Goal: Task Accomplishment & Management: Complete application form

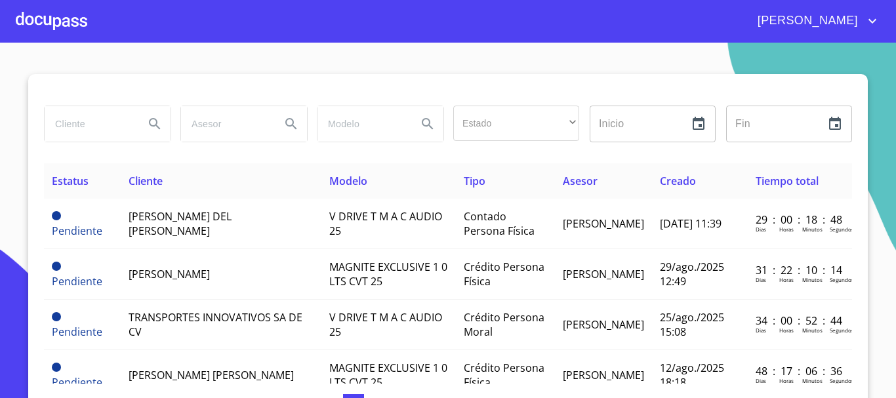
click at [59, 24] on div at bounding box center [52, 21] width 72 height 42
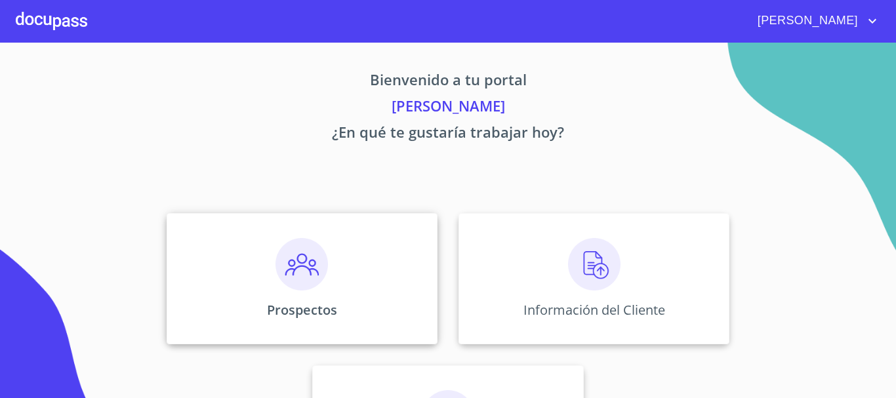
click at [329, 259] on div "Prospectos" at bounding box center [302, 278] width 271 height 131
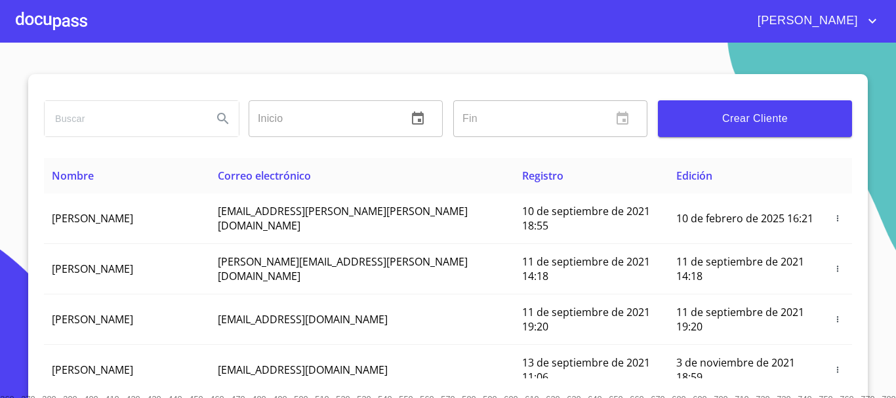
click at [722, 127] on span "Crear Cliente" at bounding box center [754, 119] width 173 height 18
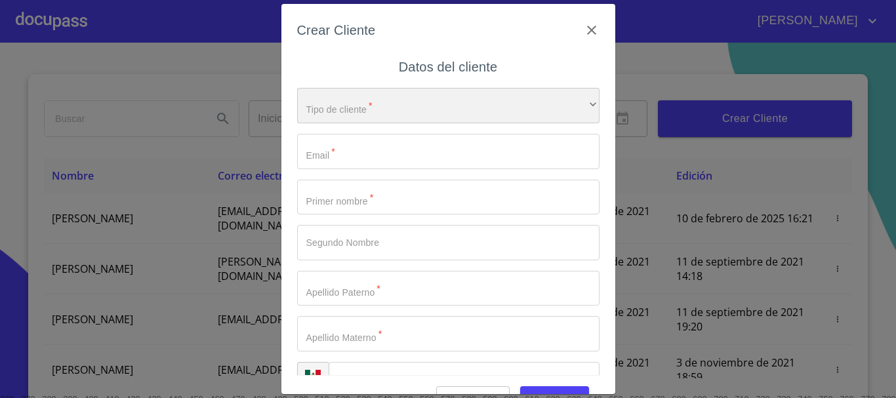
click at [368, 113] on div "​" at bounding box center [448, 105] width 302 height 35
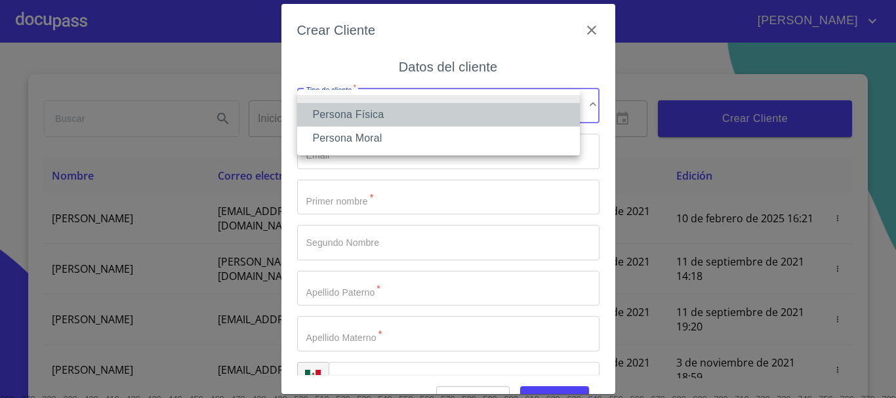
click at [368, 113] on li "Persona Física" at bounding box center [438, 115] width 283 height 24
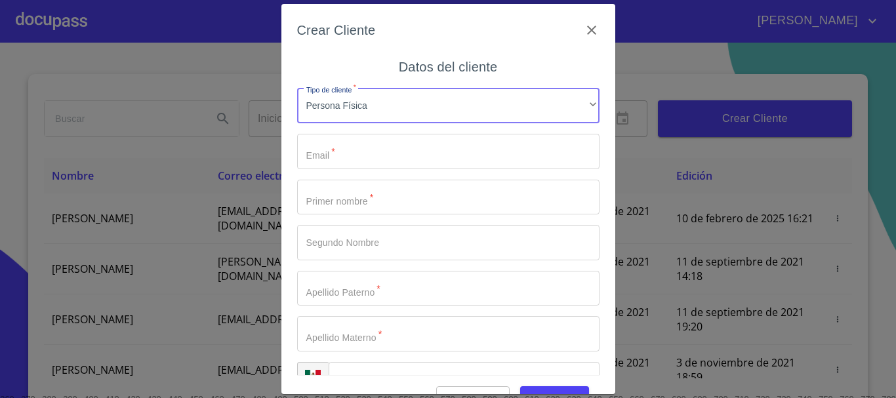
click at [360, 146] on input "Tipo de cliente   *" at bounding box center [448, 151] width 302 height 35
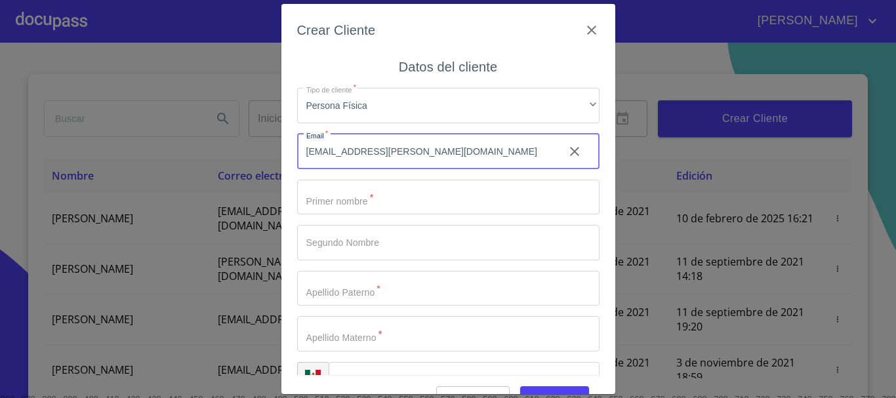
type input "[EMAIL_ADDRESS][PERSON_NAME][DOMAIN_NAME]"
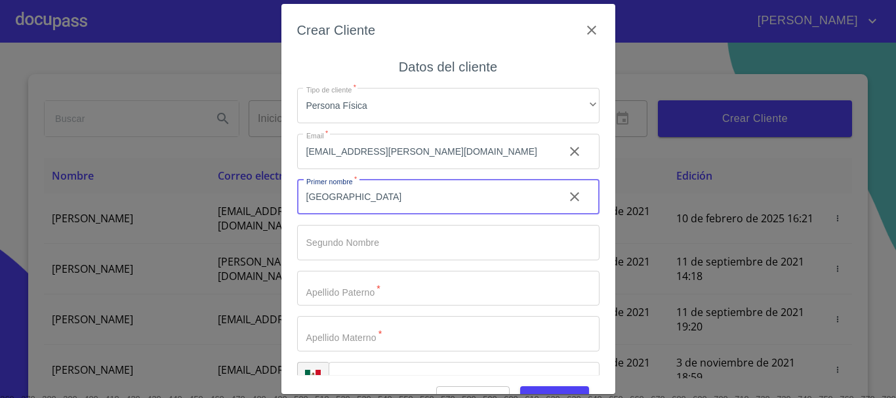
type input "[GEOGRAPHIC_DATA]"
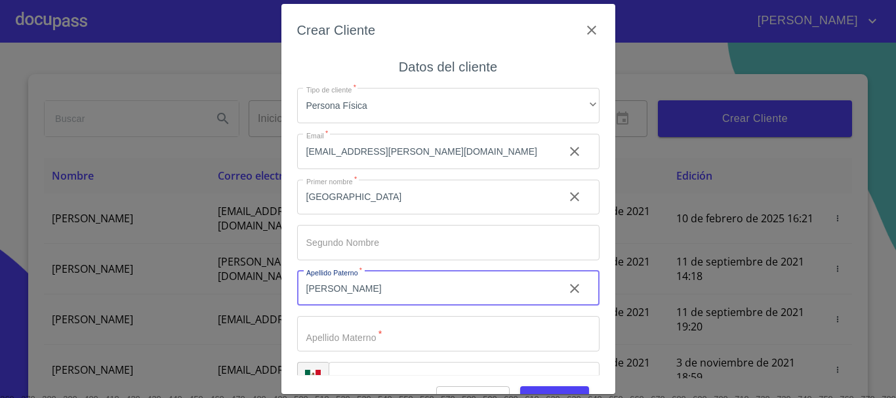
type input "[PERSON_NAME]"
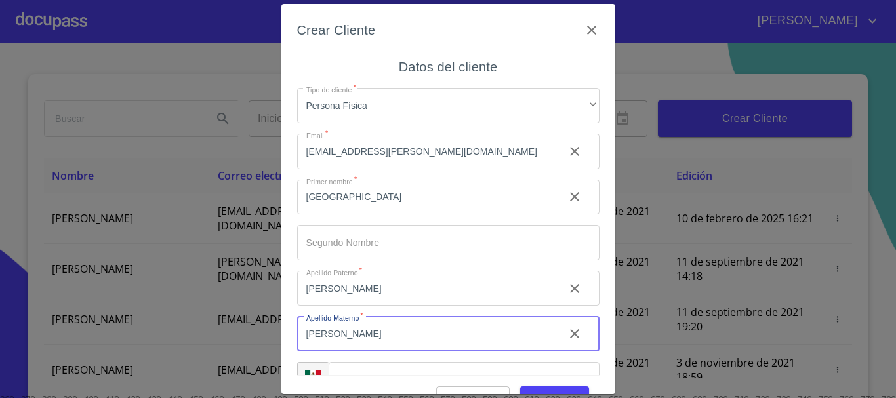
type input "[PERSON_NAME]"
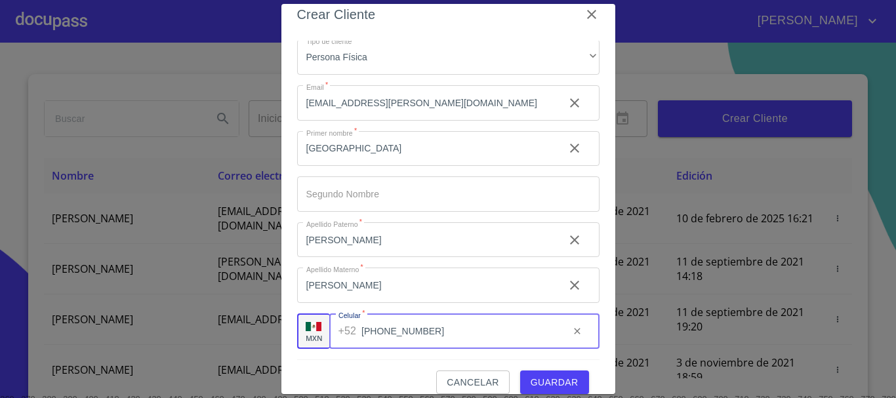
scroll to position [31, 0]
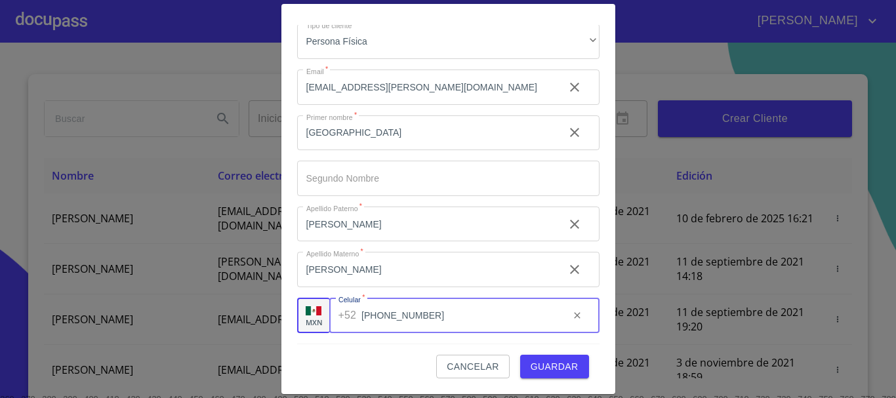
type input "[PHONE_NUMBER]"
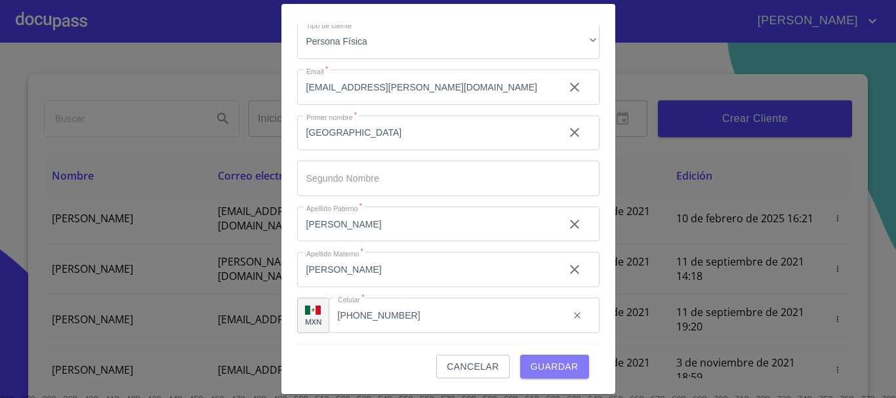
click at [532, 360] on span "Guardar" at bounding box center [555, 367] width 48 height 16
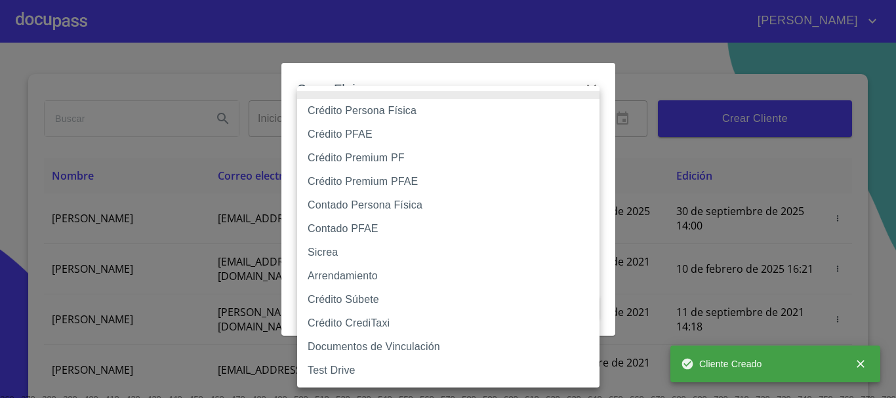
click at [363, 140] on body "[PERSON_NAME] ​ Fin ​ Crear Cliente Nombre Correo electrónico Registro Edición …" at bounding box center [448, 199] width 896 height 398
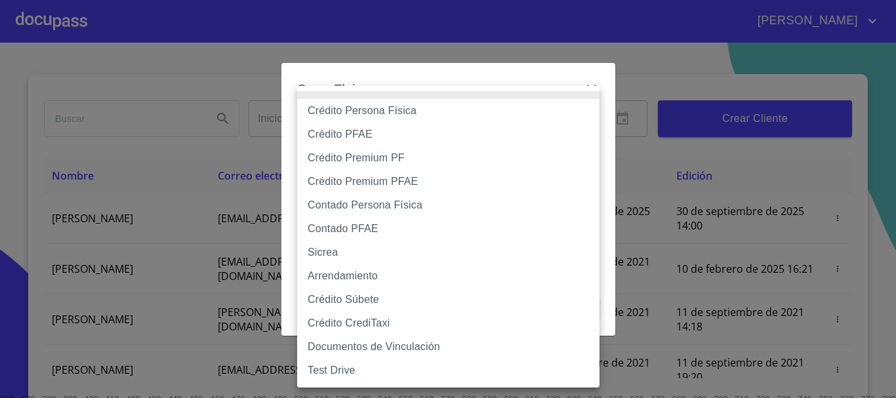
click at [358, 207] on li "Contado Persona Física" at bounding box center [448, 206] width 302 height 24
type input "60bf975b0d9865ccc2471536"
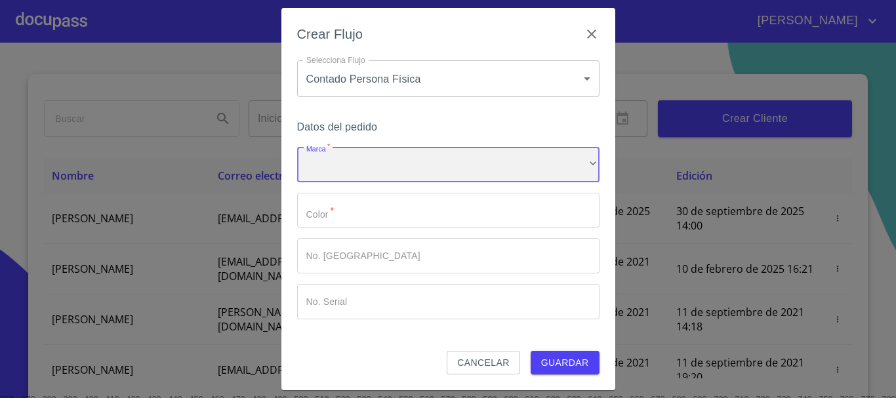
click at [339, 175] on div "​" at bounding box center [448, 164] width 302 height 35
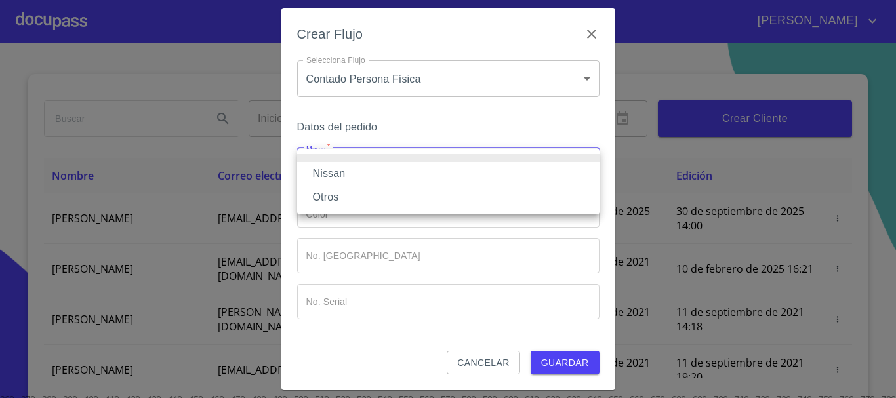
click at [339, 175] on li "Nissan" at bounding box center [448, 174] width 302 height 24
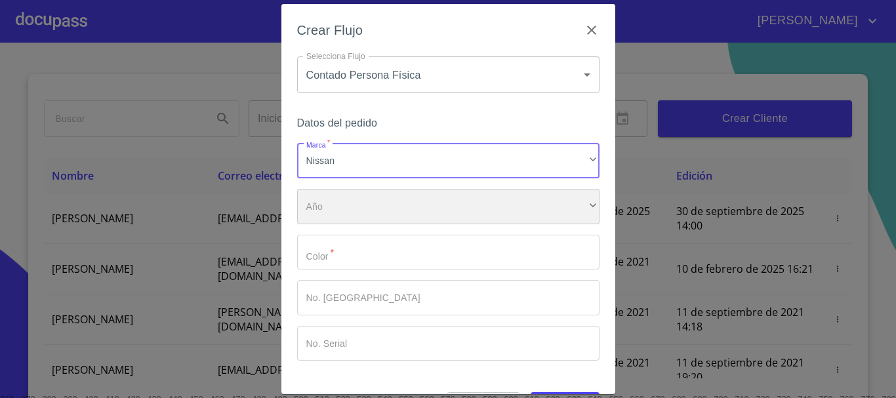
click at [341, 201] on div "​" at bounding box center [448, 206] width 302 height 35
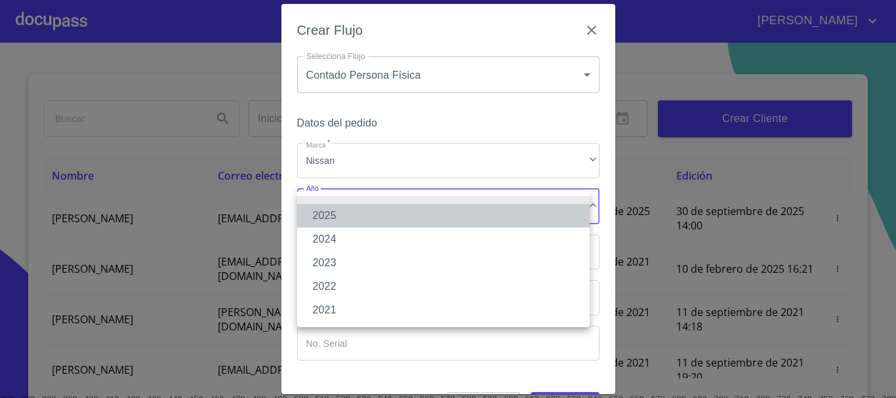
click at [341, 215] on li "2025" at bounding box center [443, 216] width 293 height 24
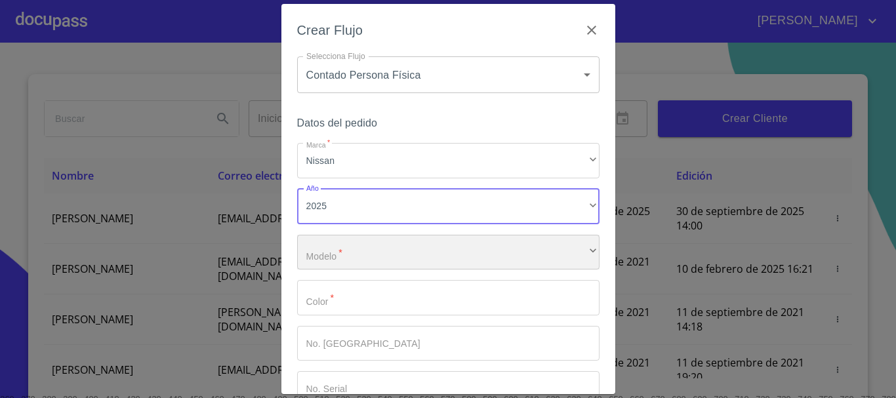
click at [344, 246] on div "​" at bounding box center [448, 252] width 302 height 35
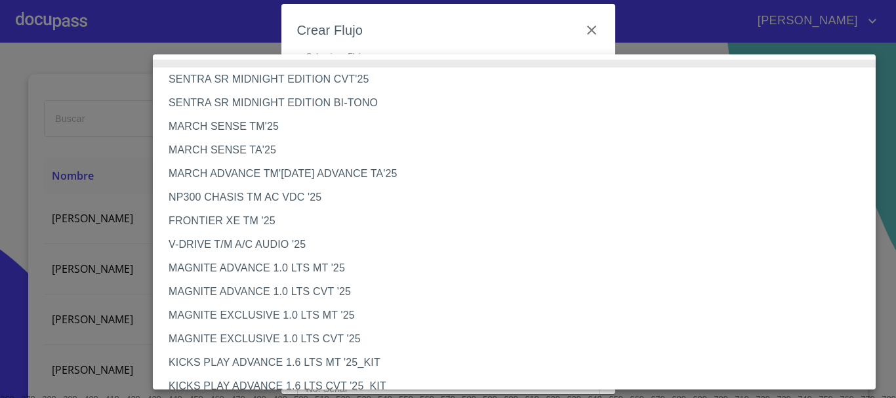
click at [257, 201] on li "NP300 CHASIS TM AC VDC '25" at bounding box center [519, 198] width 733 height 24
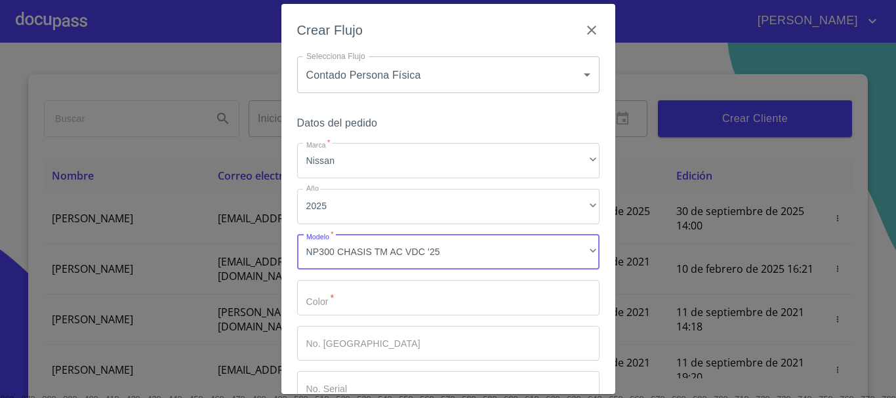
click at [361, 298] on input "Marca   *" at bounding box center [448, 297] width 302 height 35
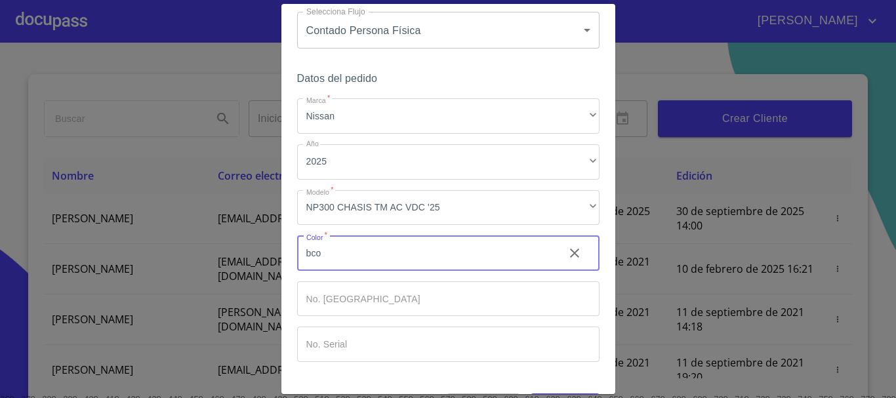
scroll to position [84, 0]
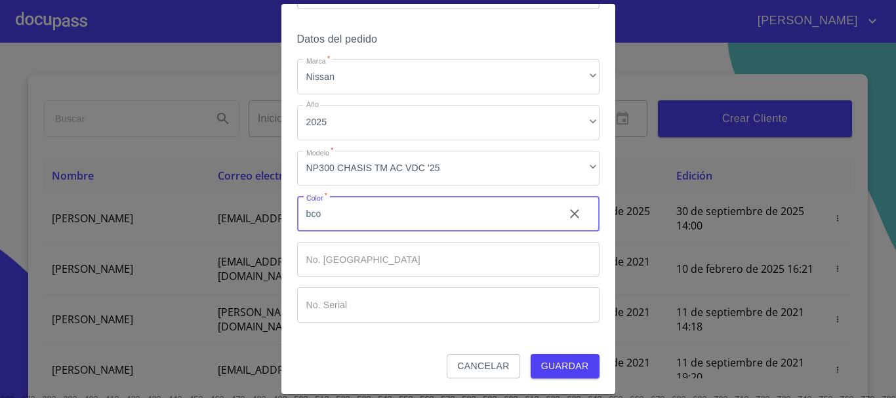
type input "bco"
click at [556, 354] on div "Datos del pedido Marca   * Nissan ​ Año 2025 ​ Modelo   * NP300 CHASIS TM AC VD…" at bounding box center [448, 192] width 302 height 324
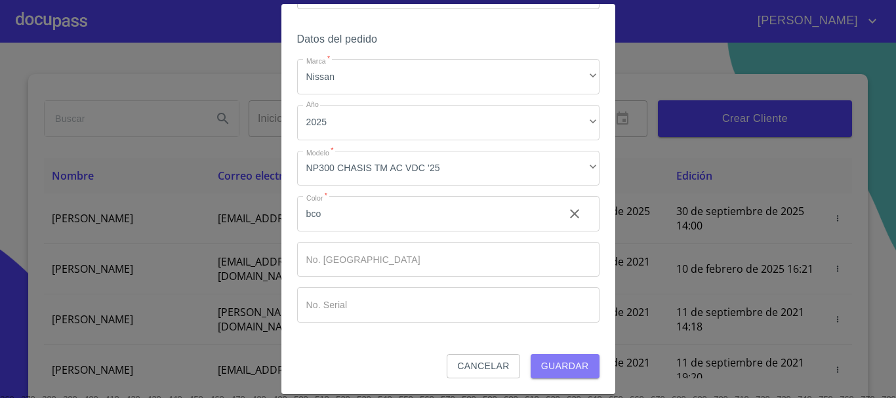
click at [552, 361] on span "Guardar" at bounding box center [565, 366] width 48 height 16
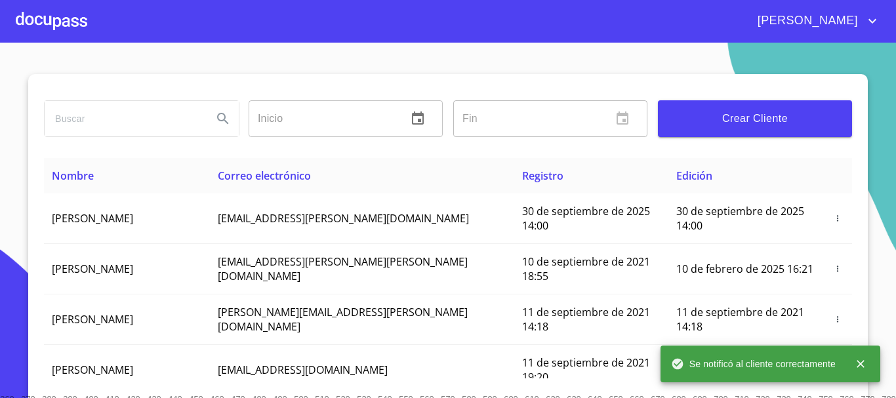
click at [64, 28] on div at bounding box center [52, 21] width 72 height 42
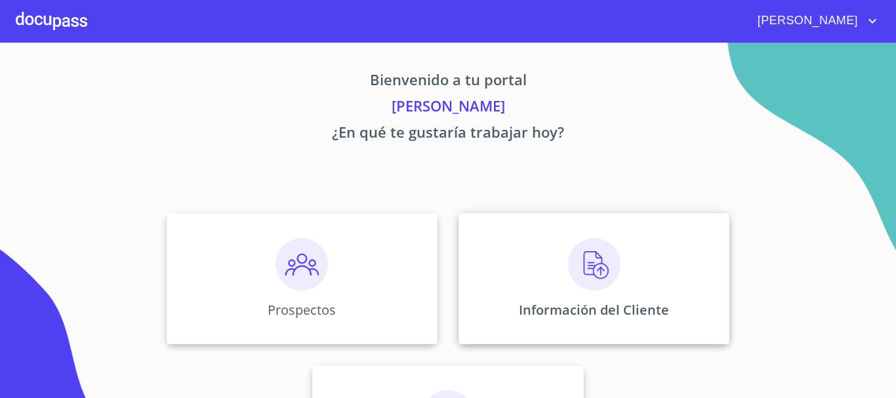
click at [527, 268] on div "Información del Cliente" at bounding box center [594, 278] width 271 height 131
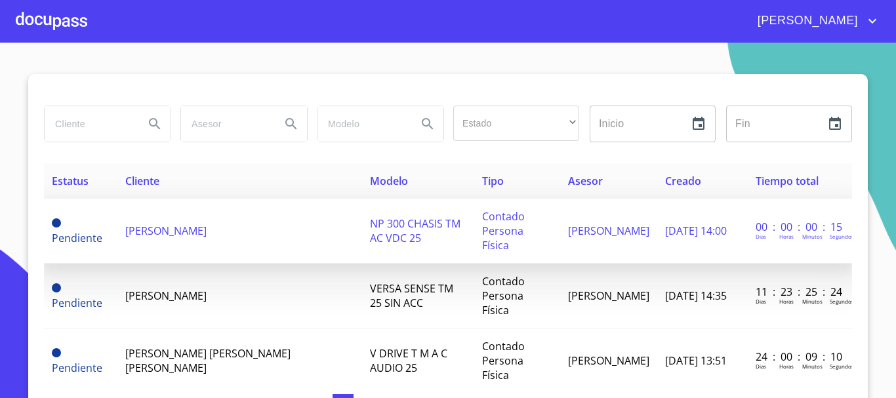
click at [129, 215] on td "[PERSON_NAME]" at bounding box center [239, 231] width 245 height 65
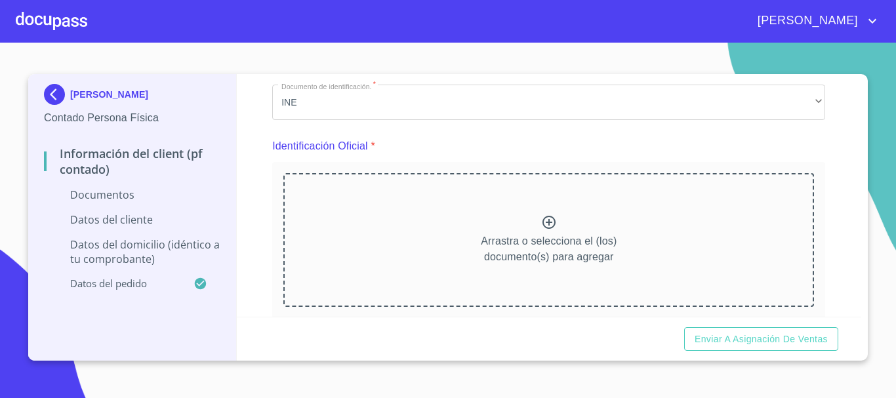
scroll to position [131, 0]
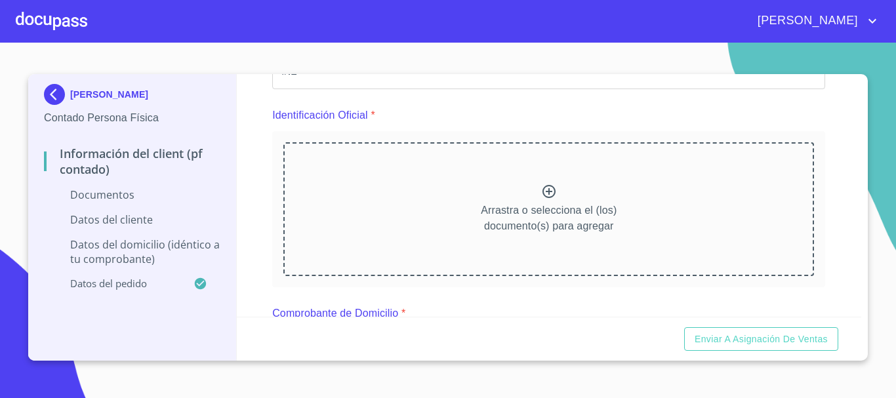
click at [494, 194] on div "Arrastra o selecciona el (los) documento(s) para agregar" at bounding box center [548, 209] width 531 height 134
click at [434, 187] on div "Arrastra o selecciona el (los) documento(s) para agregar" at bounding box center [548, 209] width 531 height 134
click at [489, 205] on div "Arrastra o selecciona el (los) documento(s) para agregar" at bounding box center [548, 210] width 531 height 134
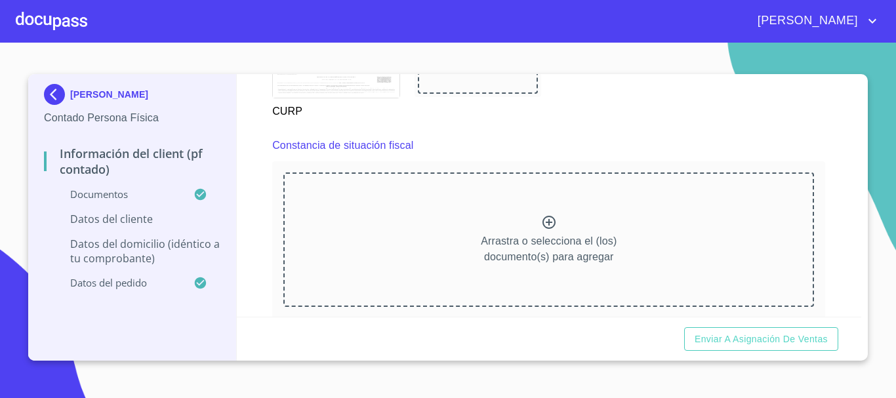
scroll to position [1902, 0]
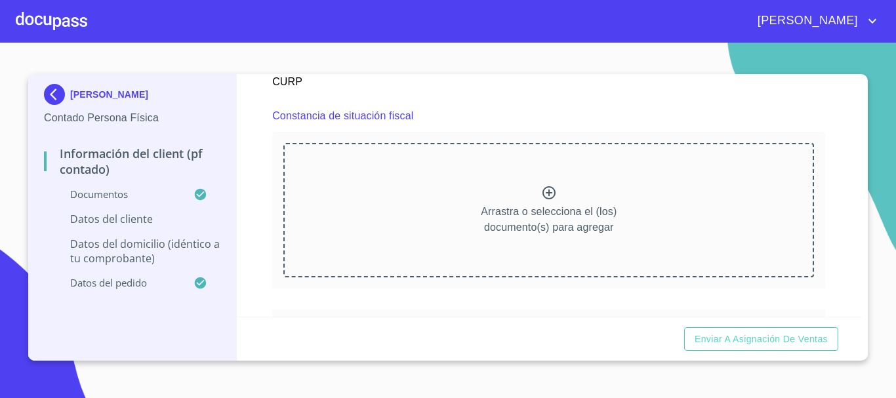
click at [541, 201] on icon at bounding box center [549, 193] width 16 height 16
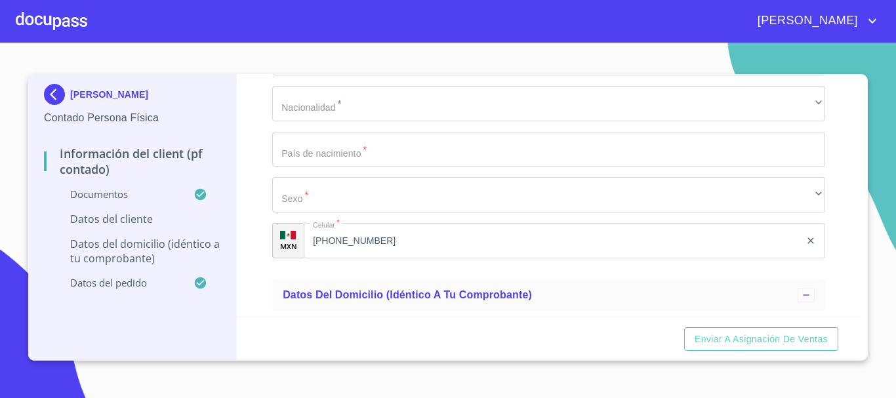
scroll to position [2493, 0]
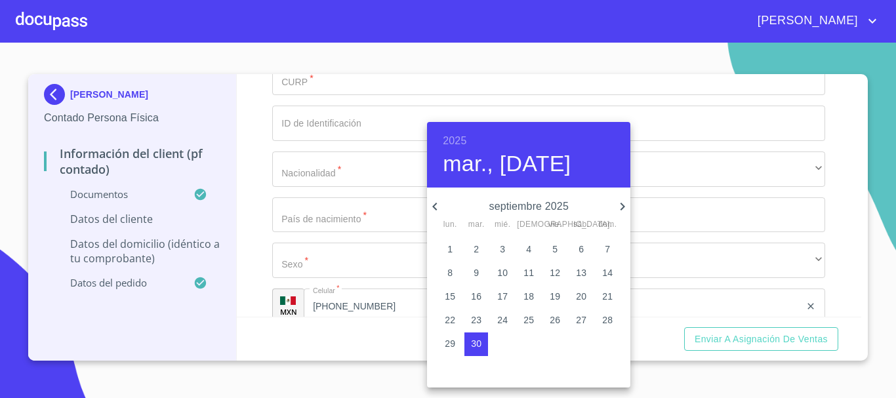
click at [456, 339] on span "29" at bounding box center [450, 343] width 24 height 13
type input "29 de sep. de 2025"
click at [328, 235] on div at bounding box center [448, 199] width 896 height 398
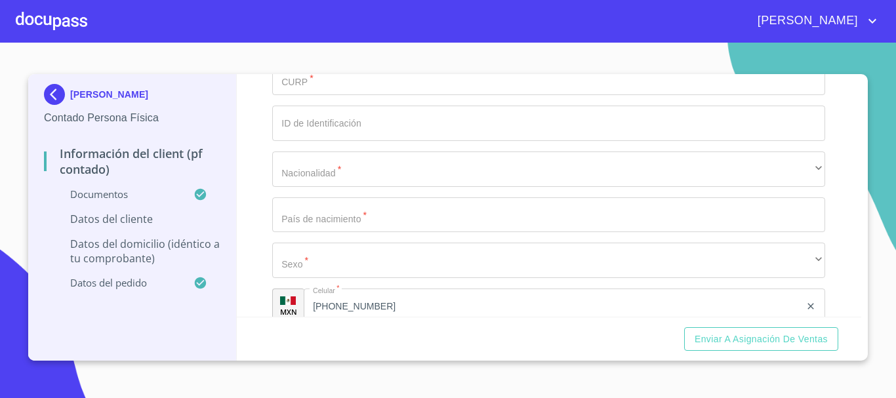
click at [349, 50] on input "Documento de identificación.   *" at bounding box center [548, 31] width 553 height 35
type input "C"
type input "XAXX010101HJCSMS02"
click at [265, 243] on div "Información del Client (PF contado) Documentos Documento de identificación.   *…" at bounding box center [549, 195] width 625 height 243
drag, startPoint x: 241, startPoint y: 228, endPoint x: 102, endPoint y: 228, distance: 139.1
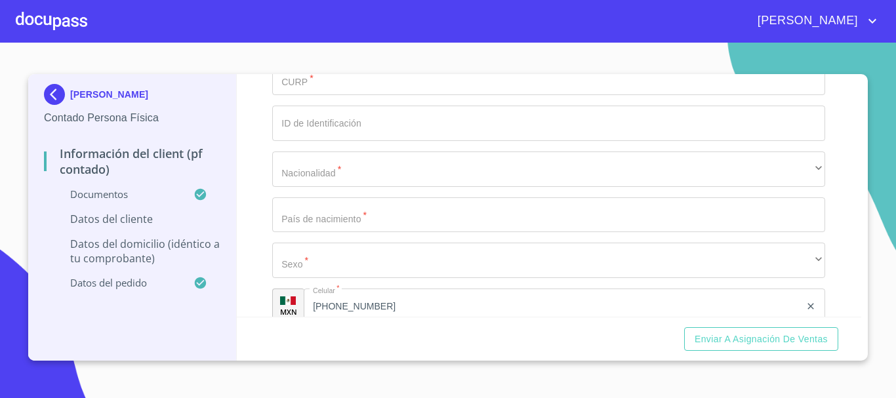
click at [100, 228] on div "[PERSON_NAME] Contado Persona Física Información del Client (PF contado) Docume…" at bounding box center [444, 217] width 833 height 287
click at [312, 96] on input "Documento de identificación.   *" at bounding box center [548, 77] width 553 height 35
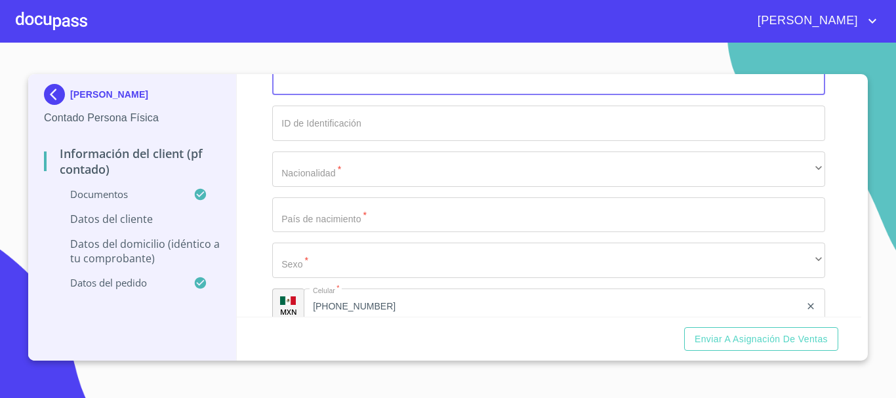
paste input "XAXX010101HJCSMS02"
type input "XAXX010101HJCSMS02"
click at [227, 276] on div "[PERSON_NAME] Contado Persona Física Información del Client (PF contado) Docume…" at bounding box center [132, 217] width 209 height 287
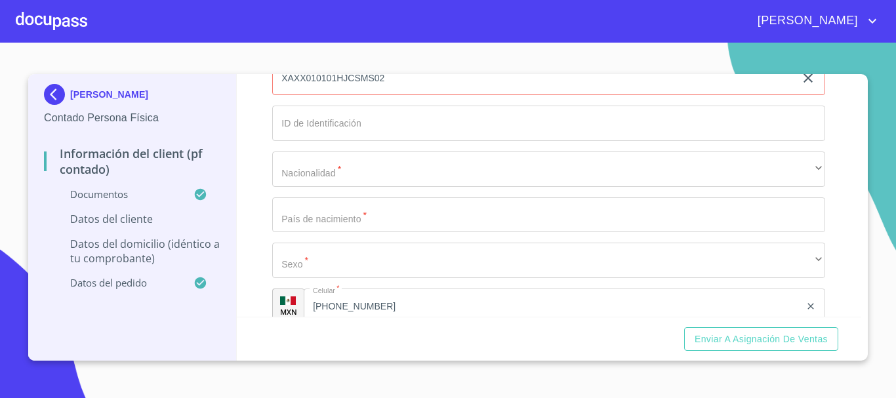
drag, startPoint x: 429, startPoint y: 230, endPoint x: 136, endPoint y: 210, distance: 293.3
click at [136, 210] on div "[PERSON_NAME] Contado Persona Física Información del Client (PF contado) Docume…" at bounding box center [444, 217] width 833 height 287
type input "XAXX010101000"
click at [269, 283] on div "Información del Client (PF contado) Documentos Documento de identificación.   *…" at bounding box center [549, 195] width 625 height 243
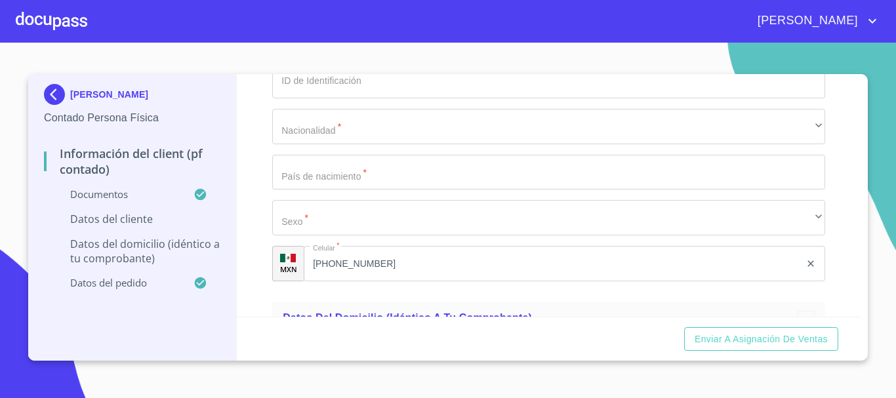
scroll to position [2559, 0]
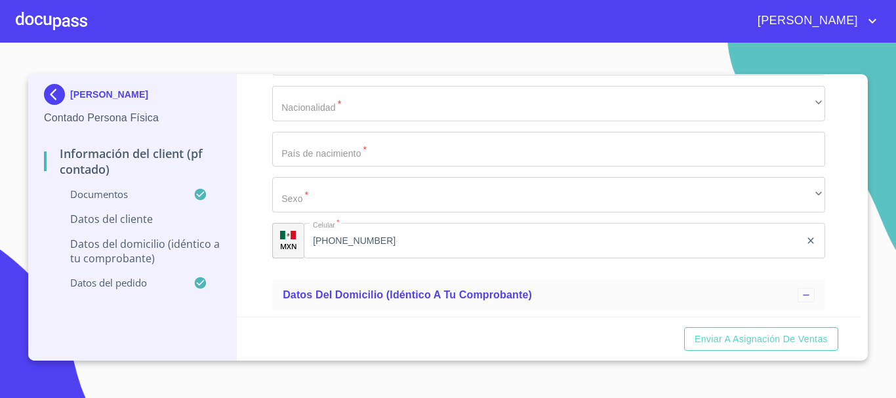
drag, startPoint x: 403, startPoint y: 206, endPoint x: 196, endPoint y: 194, distance: 207.0
click at [196, 194] on div "[PERSON_NAME] Contado Persona Física Información del Client (PF contado) Docume…" at bounding box center [444, 217] width 833 height 287
click at [262, 267] on div "Información del Client (PF contado) Documentos Documento de identificación.   *…" at bounding box center [549, 195] width 625 height 243
click at [401, 30] on input "CALO895124HJCSMS02" at bounding box center [533, 12] width 523 height 35
drag, startPoint x: 410, startPoint y: 210, endPoint x: 265, endPoint y: 201, distance: 145.3
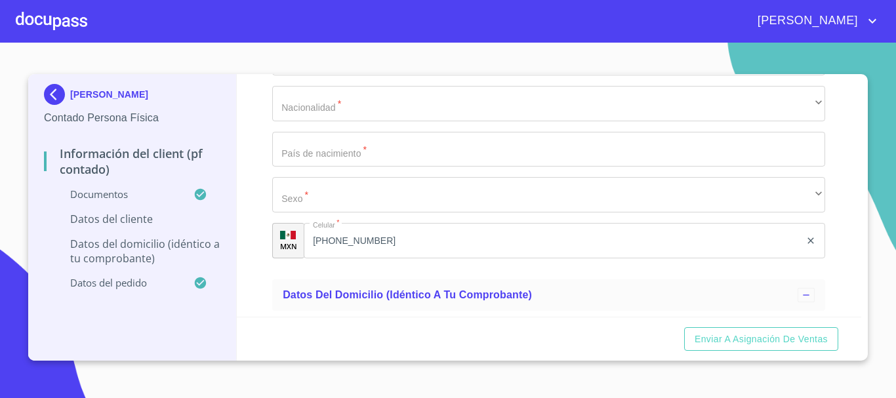
click at [262, 200] on div "Información del Client (PF contado) Documentos Documento de identificación.   *…" at bounding box center [549, 195] width 625 height 243
click at [266, 201] on div "Información del Client (PF contado) Documentos Documento de identificación.   *…" at bounding box center [549, 195] width 625 height 243
click at [307, 30] on input "CARN890314HJCSMS02" at bounding box center [533, 12] width 523 height 35
click at [241, 230] on div "Información del Client (PF contado) Documentos Documento de identificación.   *…" at bounding box center [549, 195] width 625 height 243
click at [306, 30] on input "CAAA890314HJCSMS02" at bounding box center [533, 12] width 523 height 35
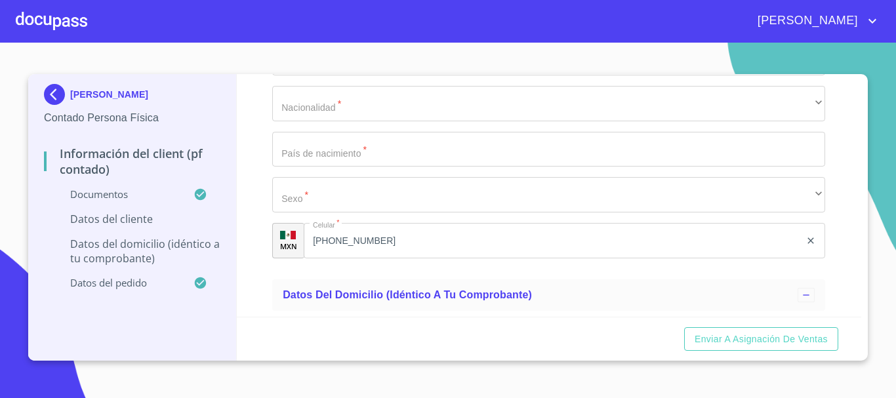
type input "CALI890314HJCSMS02"
click at [251, 236] on div "Información del Client (PF contado) Documentos Documento de identificación.   *…" at bounding box center [549, 195] width 625 height 243
drag, startPoint x: 390, startPoint y: 210, endPoint x: 77, endPoint y: 188, distance: 313.7
click at [77, 188] on div "[PERSON_NAME] Contado Persona Física Información del Client (PF contado) Docume…" at bounding box center [444, 217] width 833 height 287
click at [256, 230] on div "Información del Client (PF contado) Documentos Documento de identificación.   *…" at bounding box center [549, 195] width 625 height 243
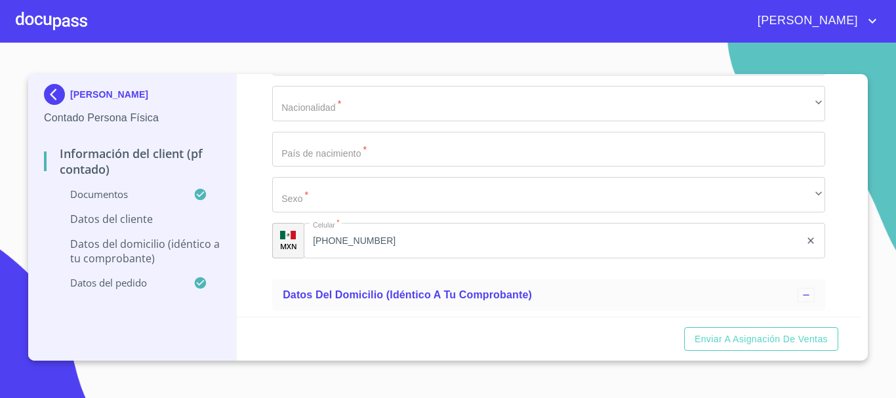
click at [312, 30] on input "Documento de identificación.   *" at bounding box center [548, 12] width 553 height 35
paste input "HELS830918MJCRZF03"
type input "HELS830918MJCRZF03"
click at [268, 201] on div "Información del Client (PF contado) Documentos Documento de identificación.   *…" at bounding box center [549, 195] width 625 height 243
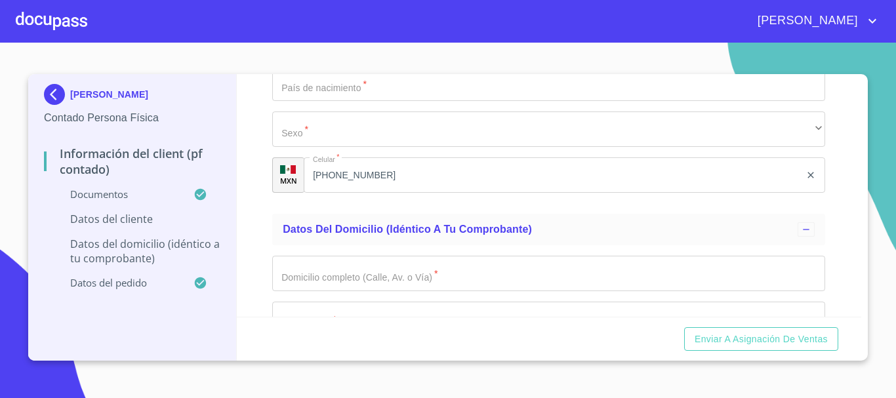
type input "123"
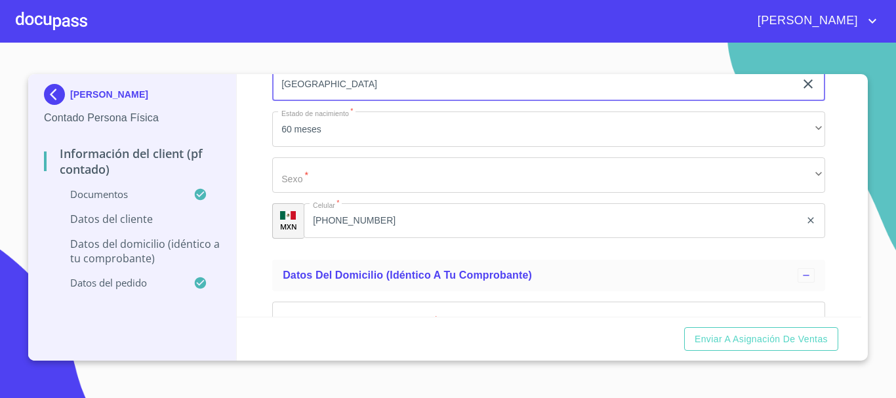
type input "[GEOGRAPHIC_DATA]"
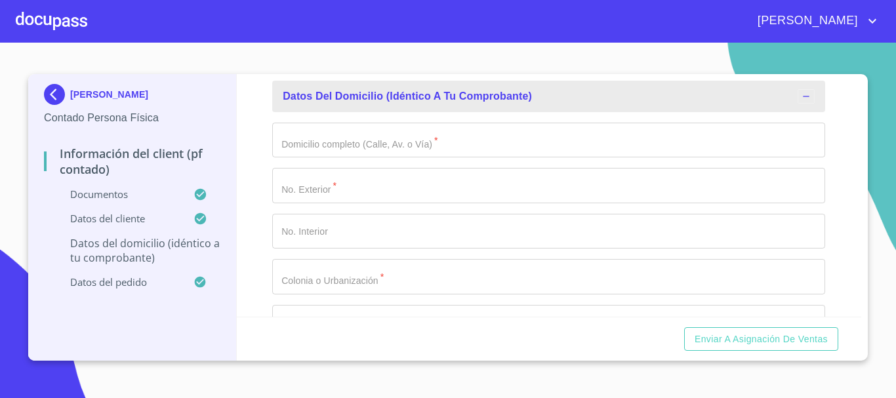
scroll to position [2947, 0]
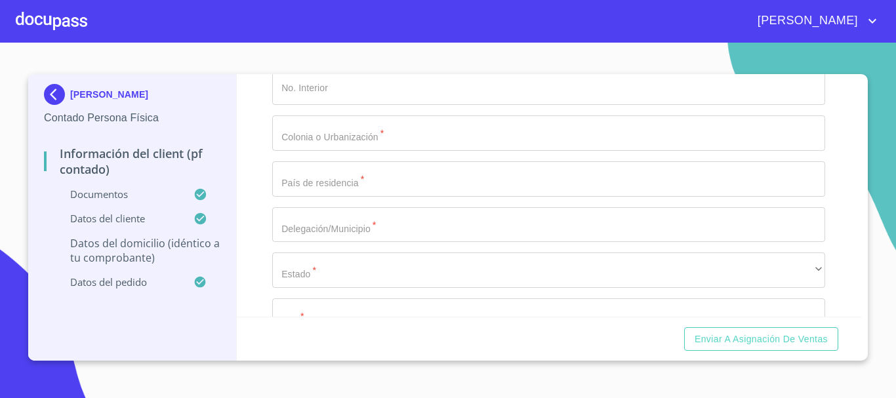
type input "aa"
type input "123"
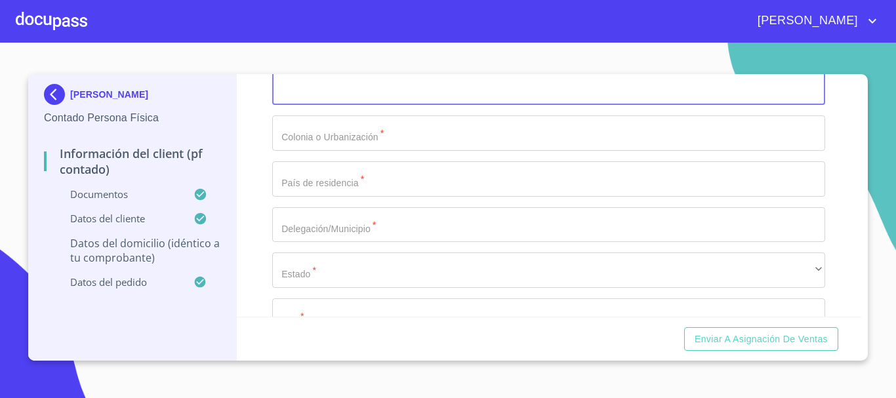
scroll to position [2980, 0]
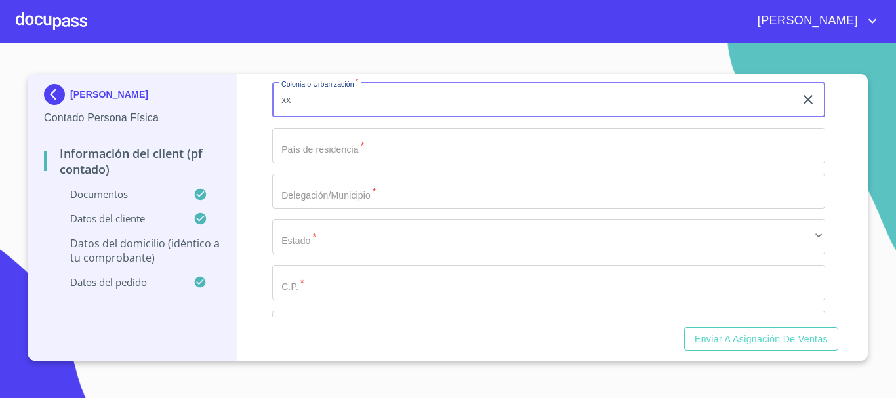
type input "xx"
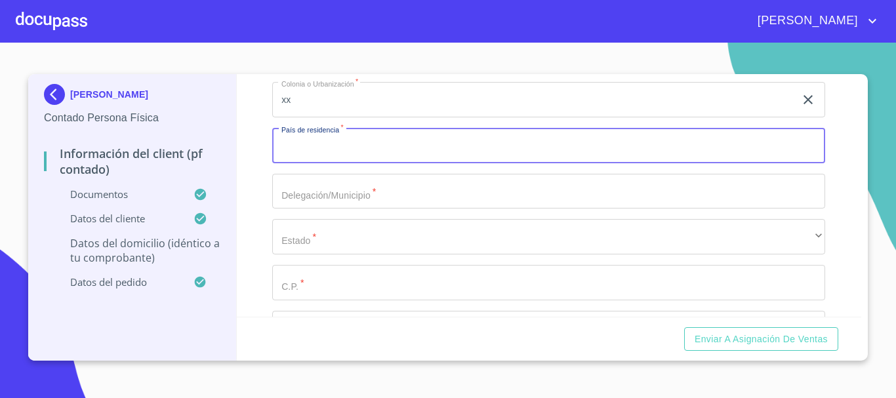
scroll to position [3130, 0]
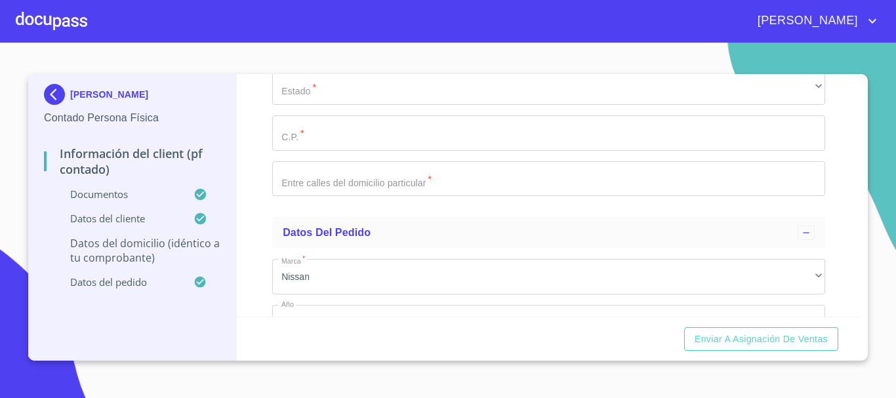
type input "xx"
type input "j"
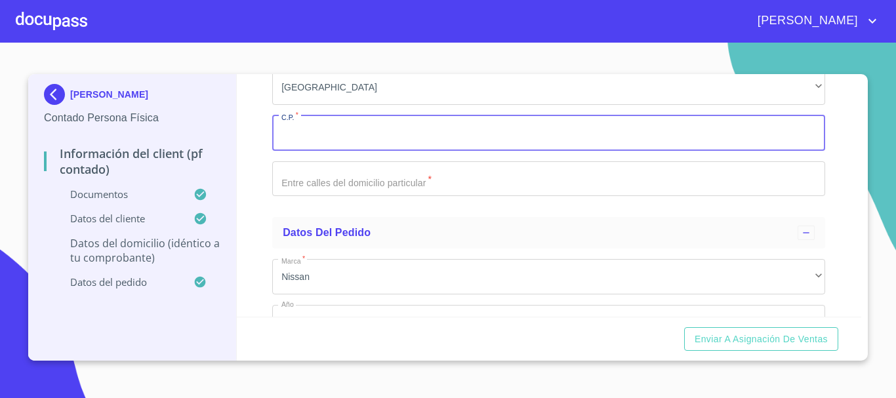
scroll to position [3163, 0]
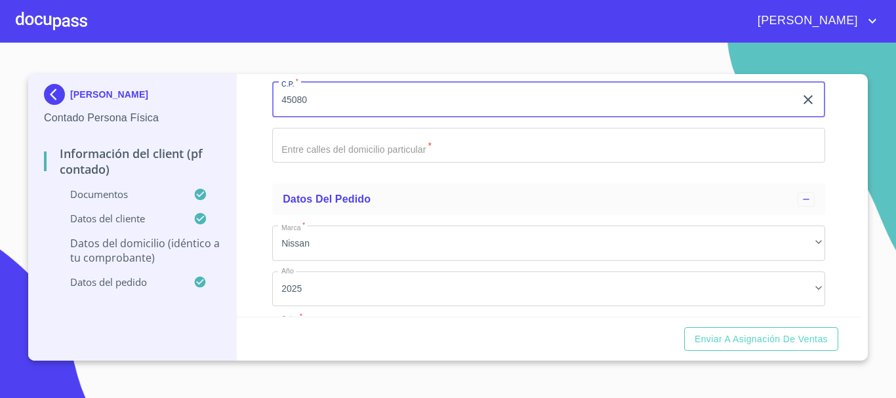
type input "45080"
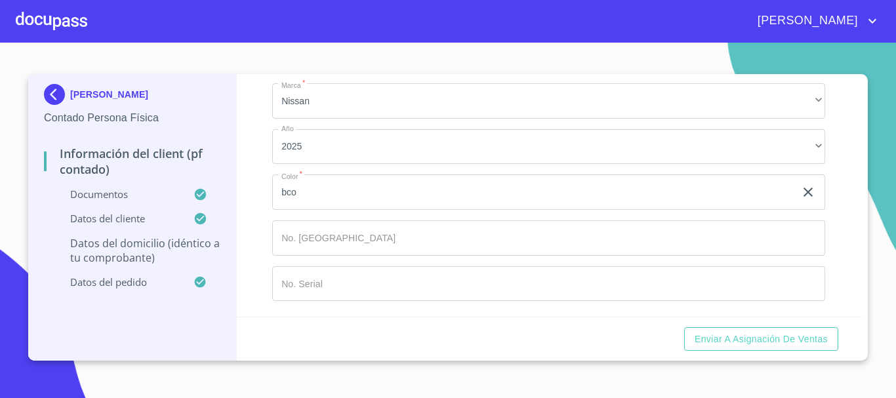
type input "xx"
click at [241, 222] on div "Información del Client (PF contado) Documentos Documento de identificación.   *…" at bounding box center [549, 195] width 625 height 243
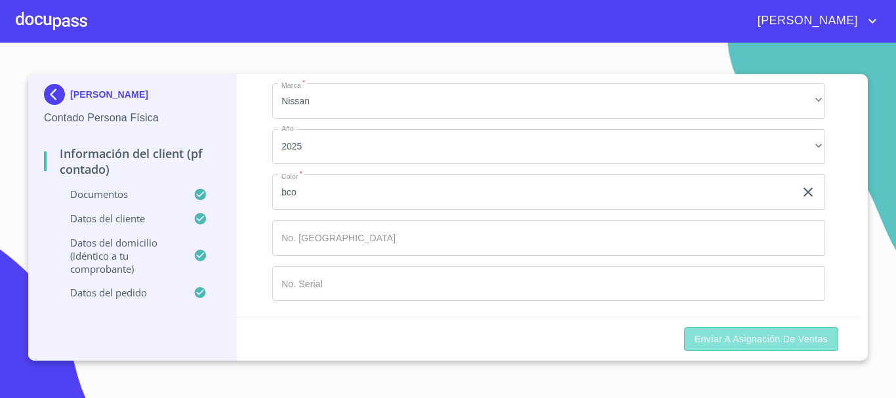
click at [702, 331] on span "Enviar a Asignación de Ventas" at bounding box center [761, 339] width 133 height 16
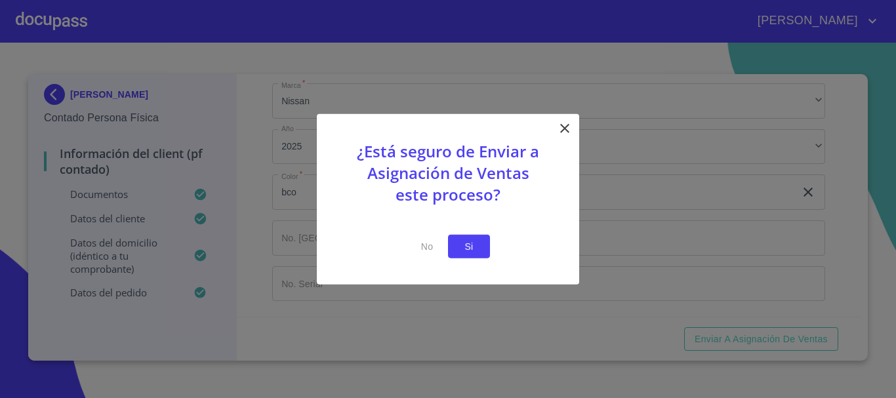
click at [462, 241] on span "Si" at bounding box center [469, 246] width 21 height 16
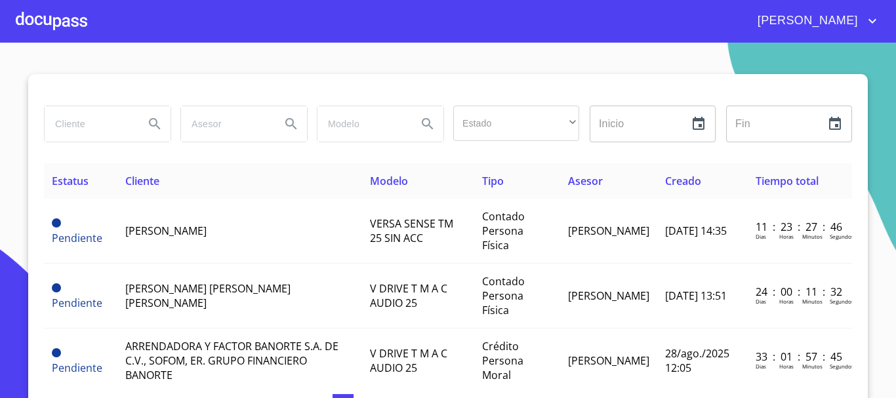
click at [66, 30] on div at bounding box center [52, 21] width 72 height 42
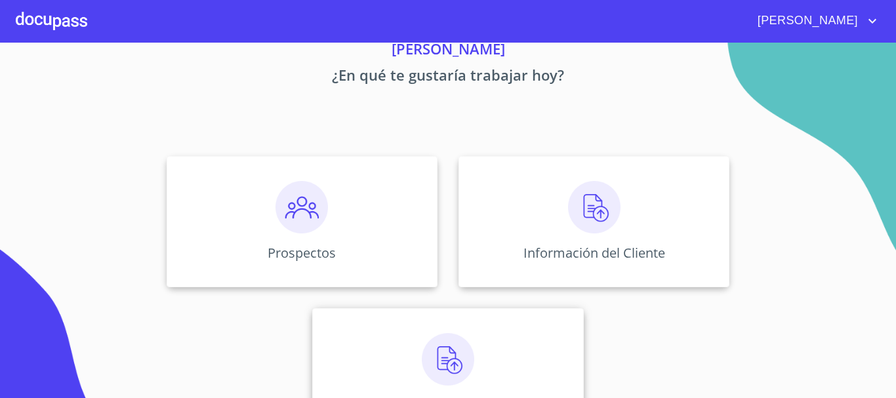
scroll to position [109, 0]
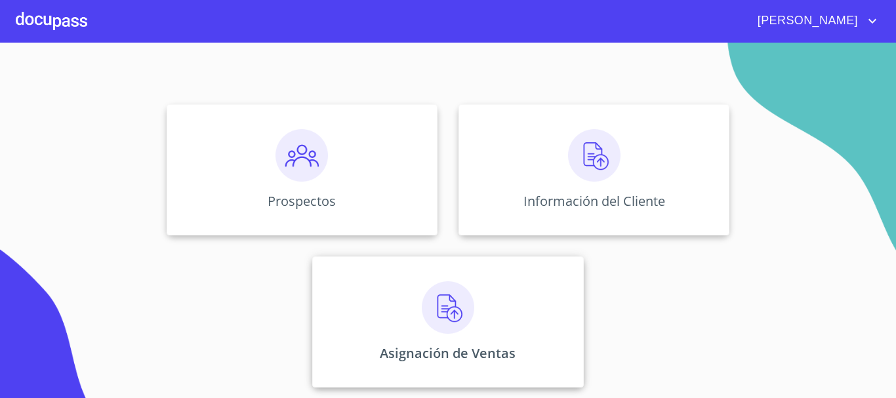
click at [483, 306] on div "Asignación de Ventas" at bounding box center [447, 322] width 271 height 131
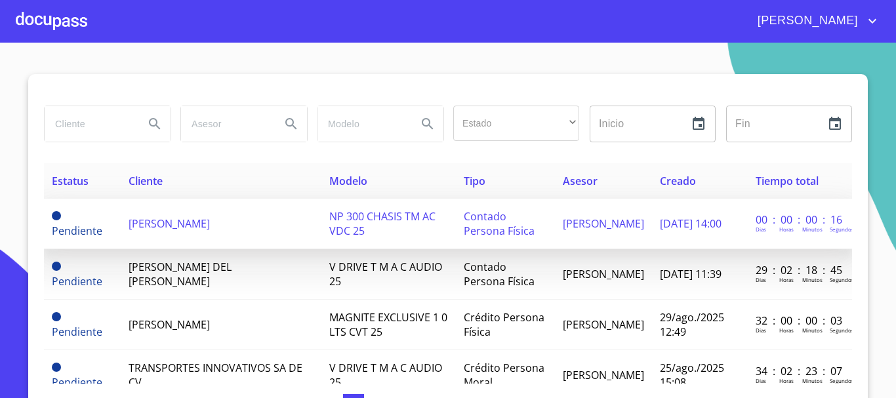
click at [210, 230] on span "[PERSON_NAME]" at bounding box center [169, 223] width 81 height 14
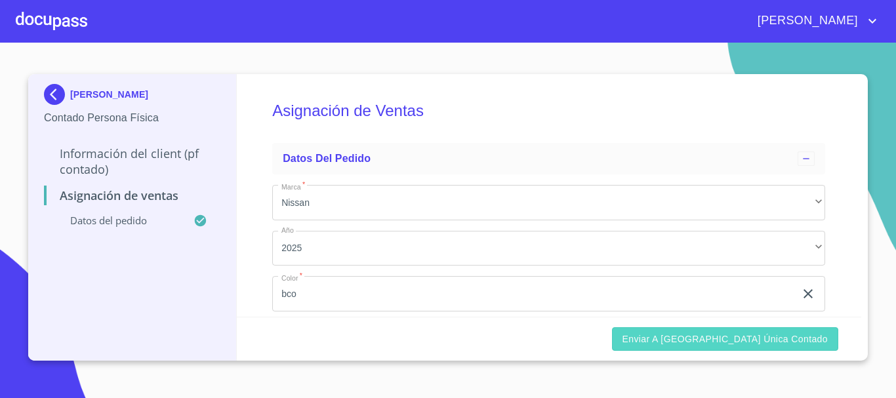
click at [709, 342] on span "Enviar a [GEOGRAPHIC_DATA] única contado" at bounding box center [726, 339] width 206 height 16
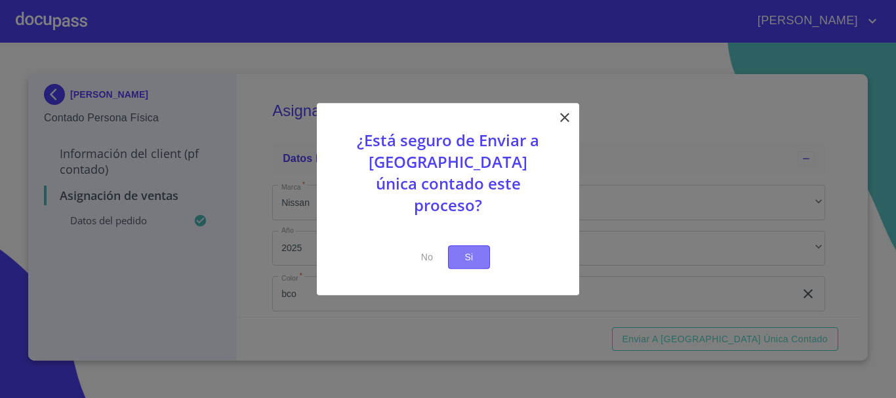
click at [468, 249] on span "Si" at bounding box center [469, 257] width 21 height 16
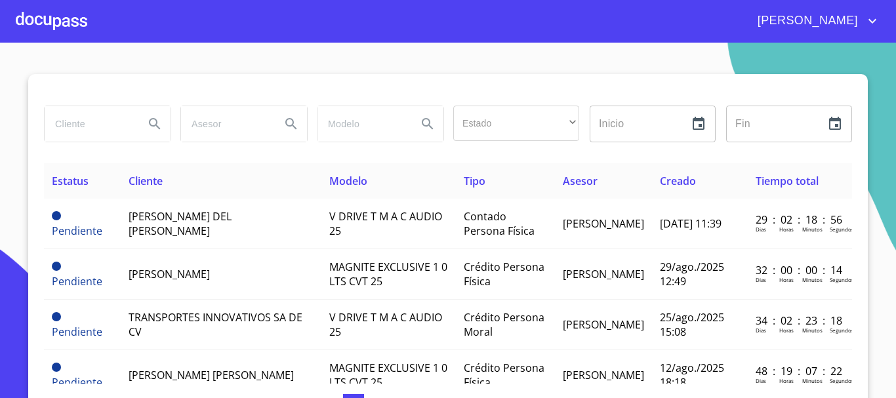
click at [62, 27] on div at bounding box center [52, 21] width 72 height 42
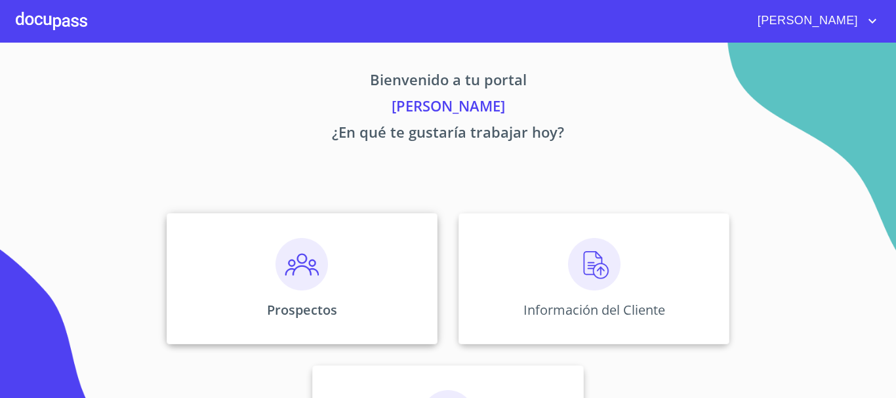
click at [330, 298] on div "Prospectos" at bounding box center [302, 278] width 271 height 131
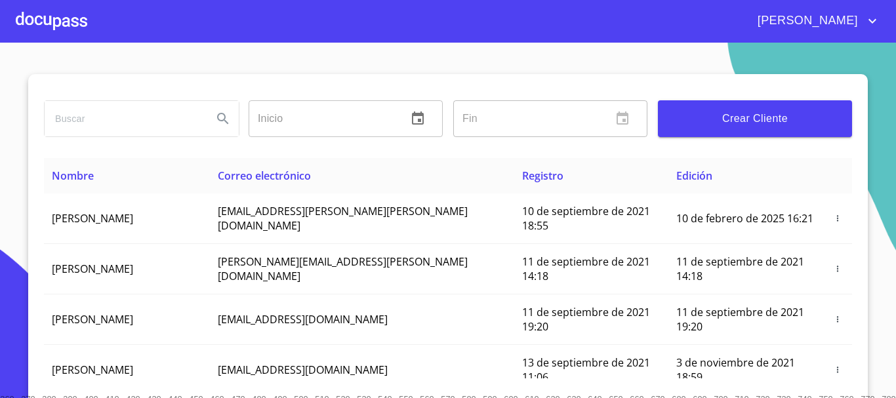
click at [737, 113] on span "Crear Cliente" at bounding box center [754, 119] width 173 height 18
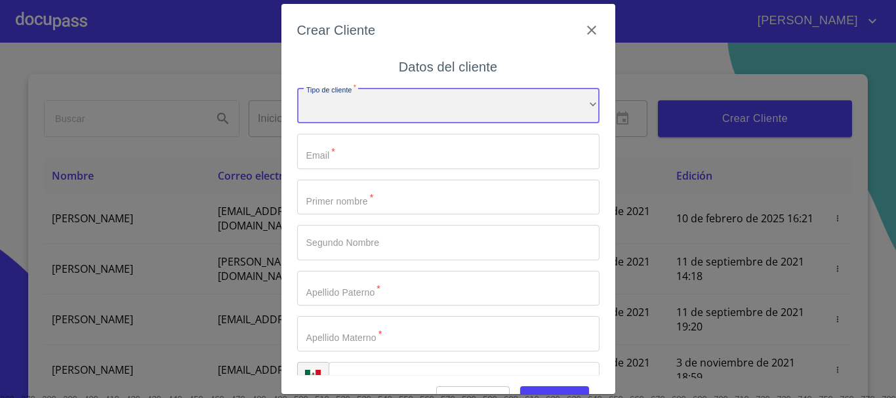
click at [362, 107] on div "​" at bounding box center [448, 105] width 302 height 35
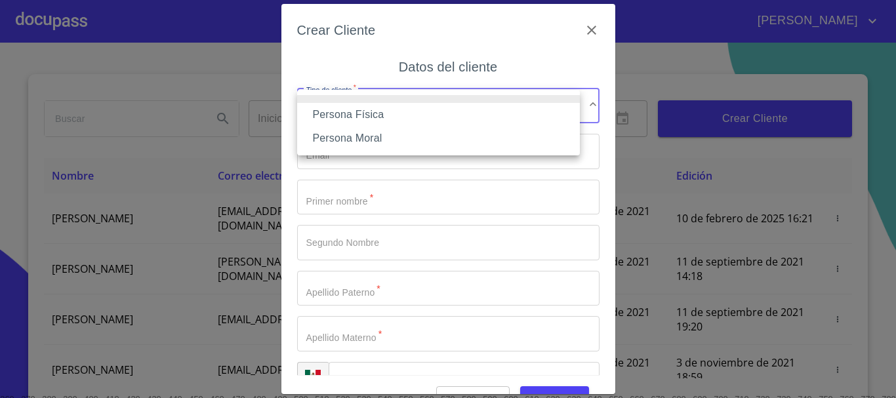
click at [360, 114] on li "Persona Física" at bounding box center [438, 115] width 283 height 24
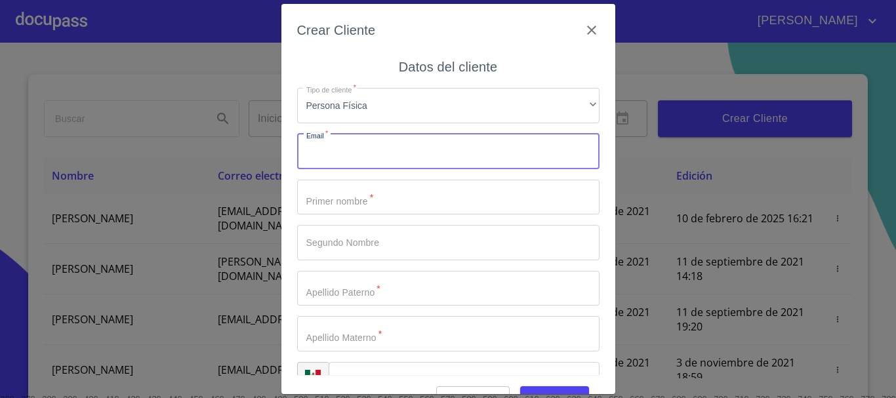
click at [323, 155] on input "Tipo de cliente   *" at bounding box center [448, 151] width 302 height 35
type input "[EMAIL_ADDRESS][PERSON_NAME][DOMAIN_NAME]"
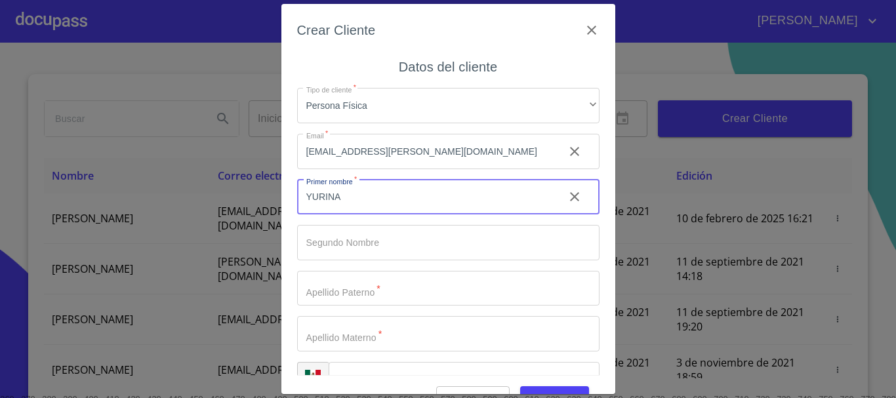
type input "YURINA"
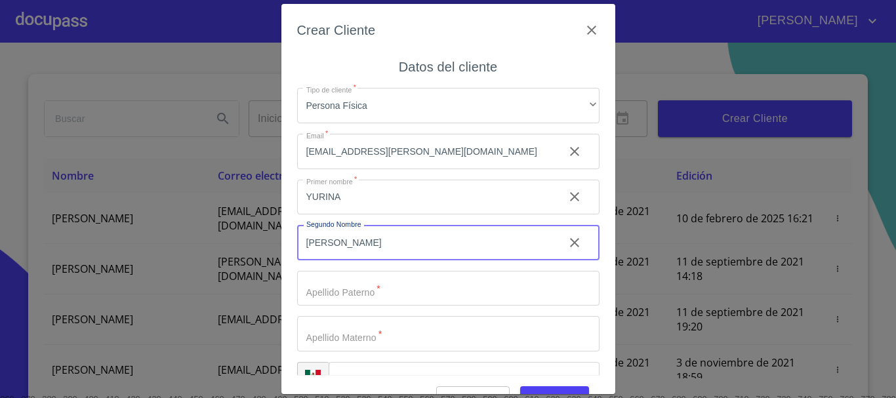
type input "[PERSON_NAME]"
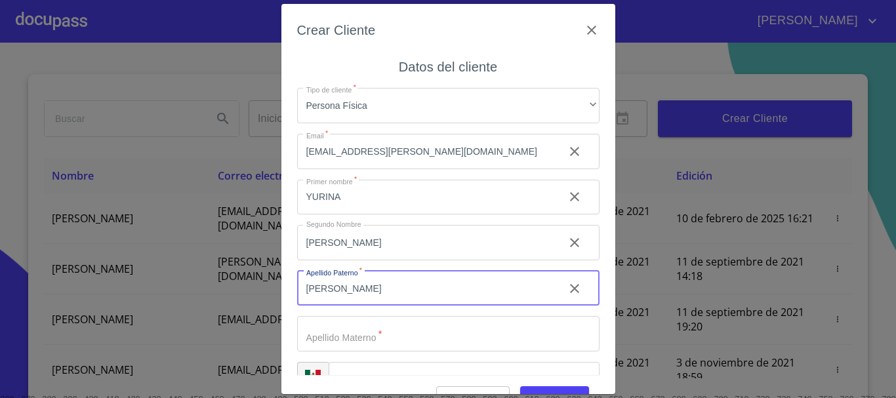
type input "[PERSON_NAME]"
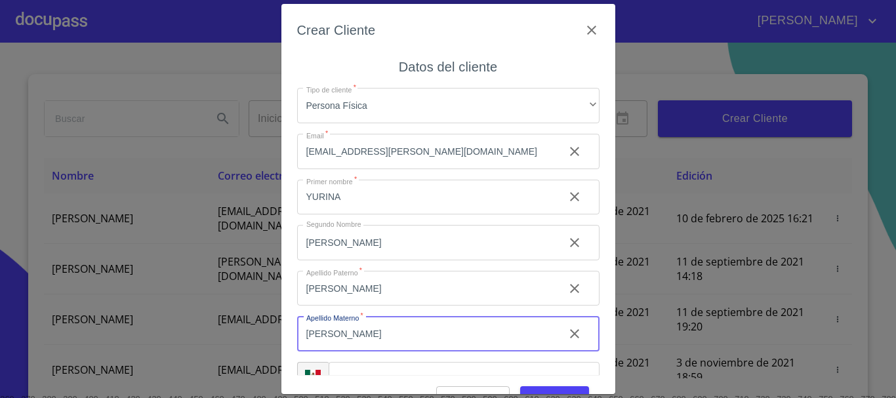
type input "[PERSON_NAME]"
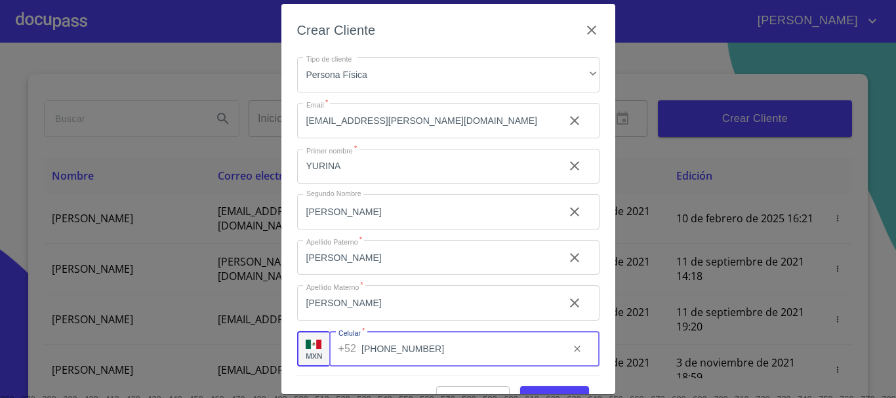
scroll to position [33, 0]
type input "[PHONE_NUMBER]"
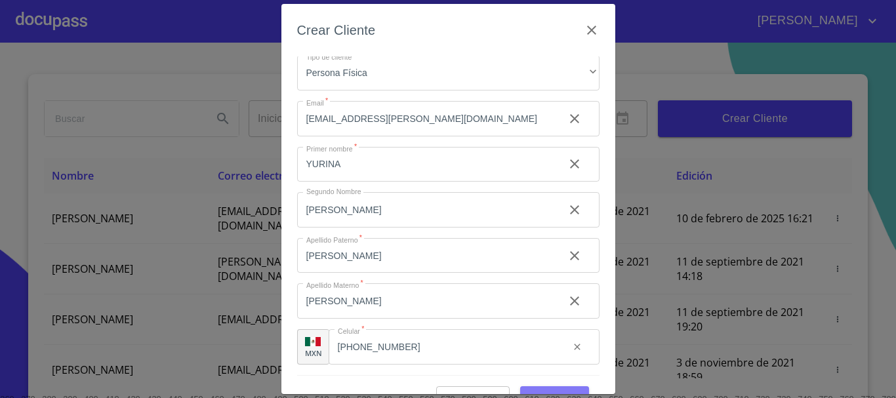
click at [537, 390] on span "Guardar" at bounding box center [555, 398] width 48 height 16
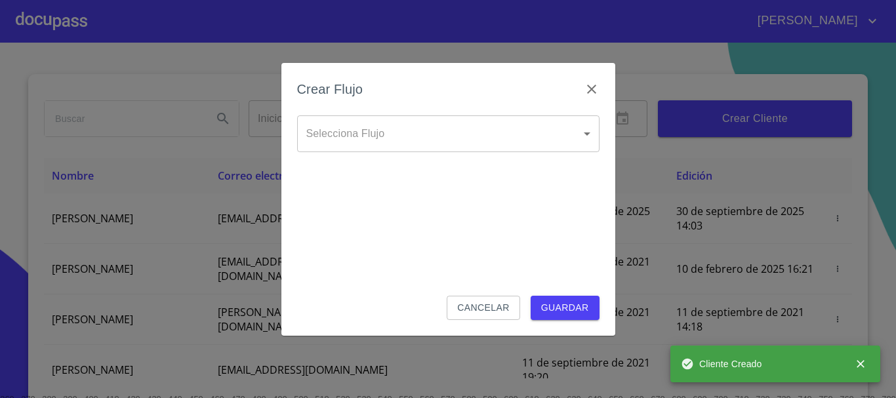
click at [317, 131] on body "[PERSON_NAME] ​ Fin ​ Crear Cliente Nombre Correo electrónico Registro Edición …" at bounding box center [448, 199] width 896 height 398
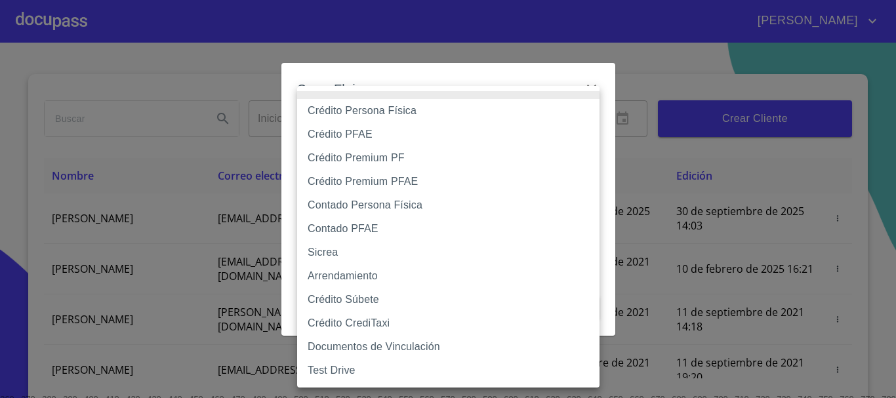
click at [348, 201] on li "Contado Persona Física" at bounding box center [448, 206] width 302 height 24
type input "60bf975b0d9865ccc2471536"
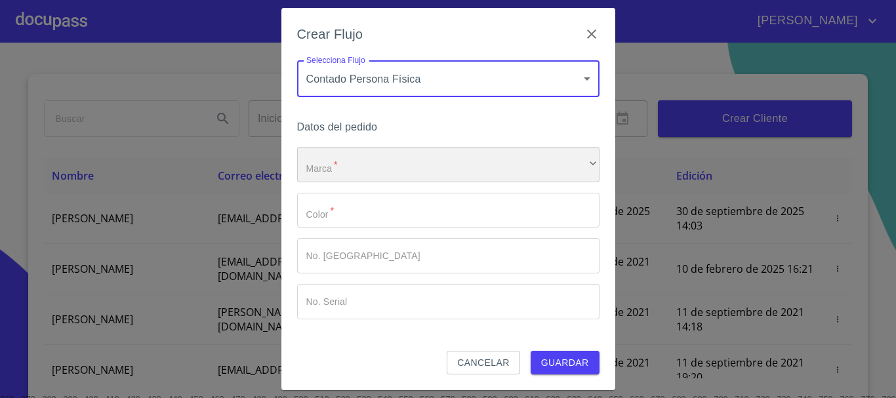
click at [346, 164] on div "​" at bounding box center [448, 164] width 302 height 35
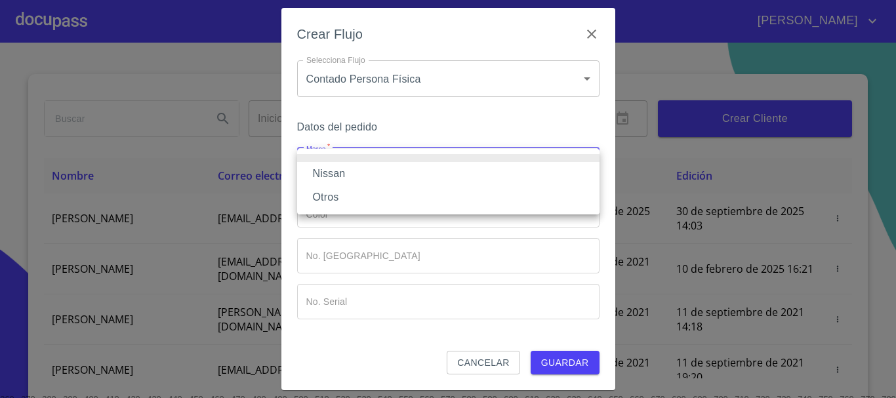
click at [346, 169] on li "Nissan" at bounding box center [448, 174] width 302 height 24
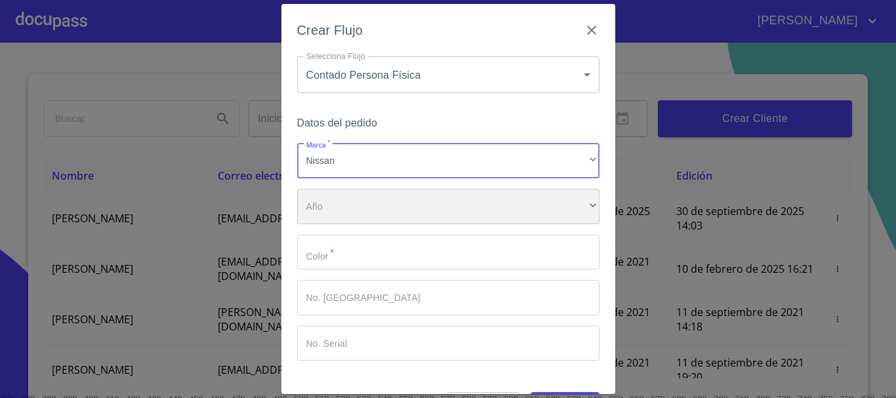
click at [341, 202] on div "​" at bounding box center [448, 206] width 302 height 35
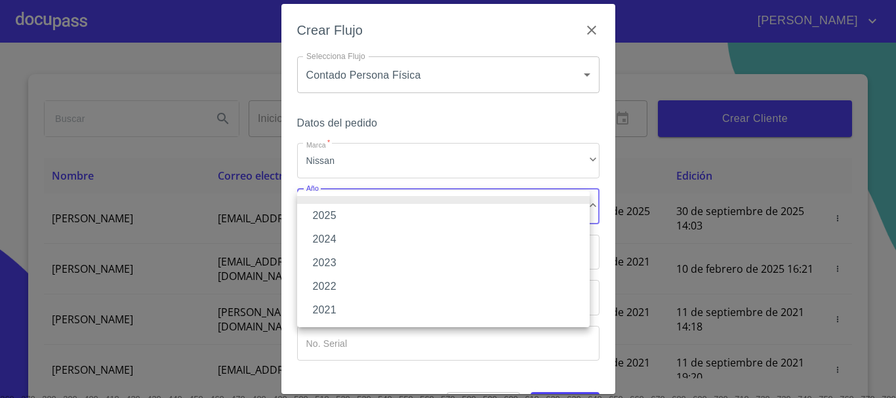
click at [340, 213] on li "2025" at bounding box center [443, 216] width 293 height 24
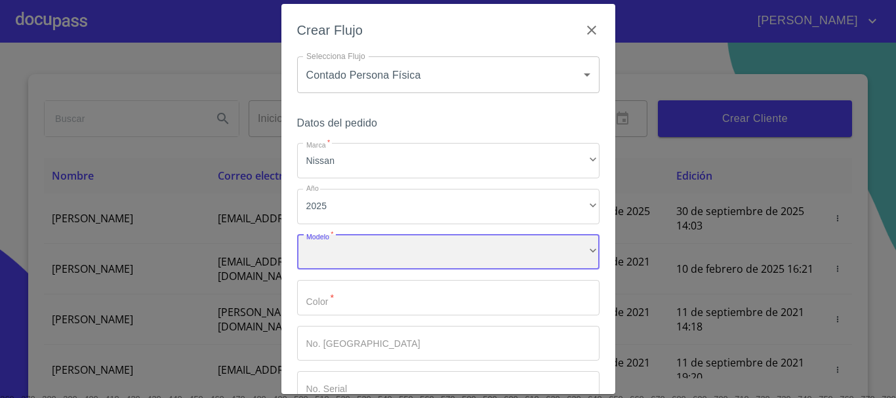
click at [331, 248] on div "​" at bounding box center [448, 252] width 302 height 35
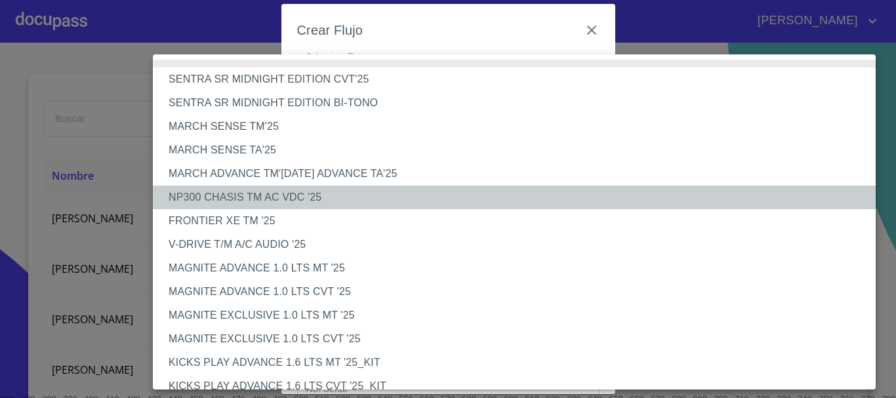
click at [279, 192] on li "NP300 CHASIS TM AC VDC '25" at bounding box center [519, 198] width 733 height 24
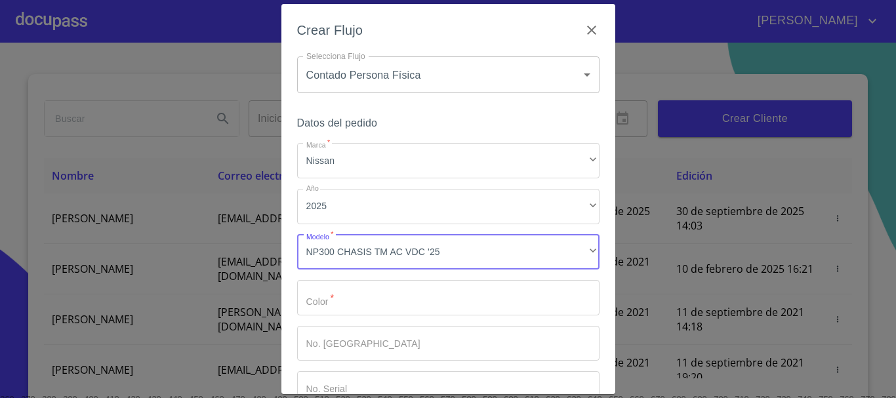
click at [353, 297] on input "Marca   *" at bounding box center [448, 297] width 302 height 35
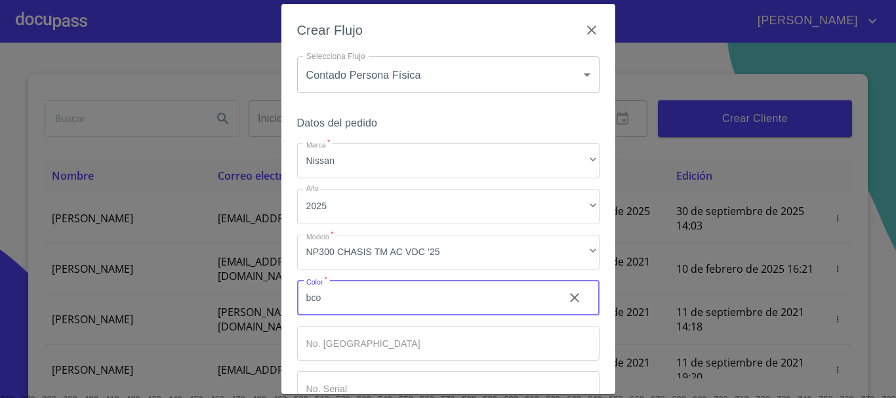
scroll to position [84, 0]
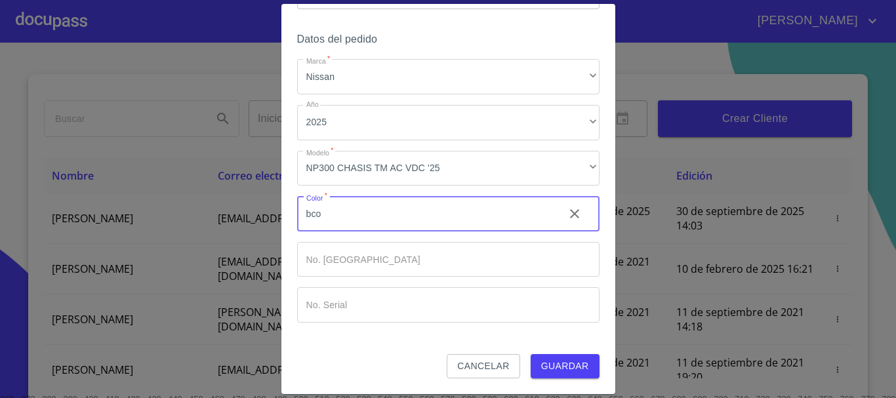
type input "bco"
click at [560, 363] on span "Guardar" at bounding box center [565, 366] width 48 height 16
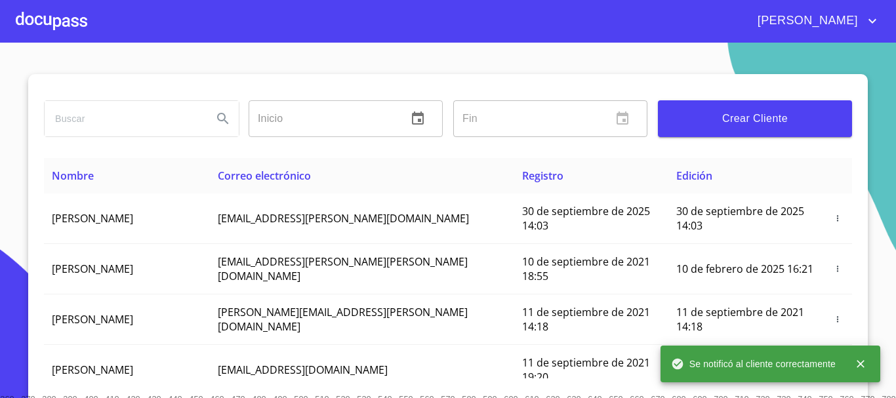
click at [75, 18] on div at bounding box center [52, 21] width 72 height 42
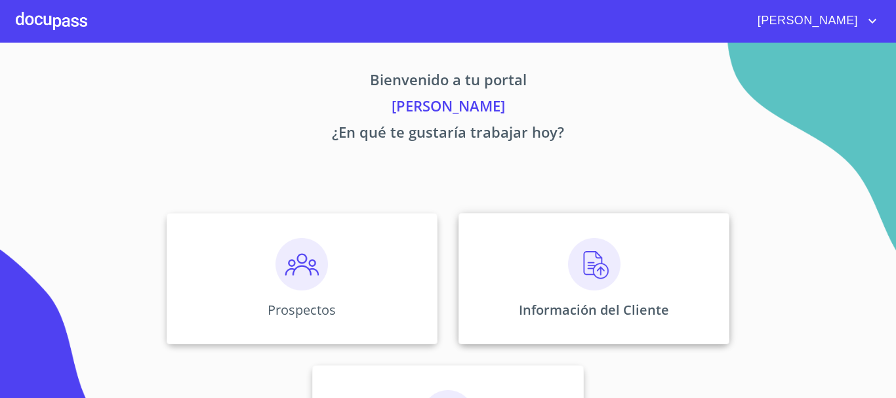
click at [575, 255] on img at bounding box center [594, 264] width 52 height 52
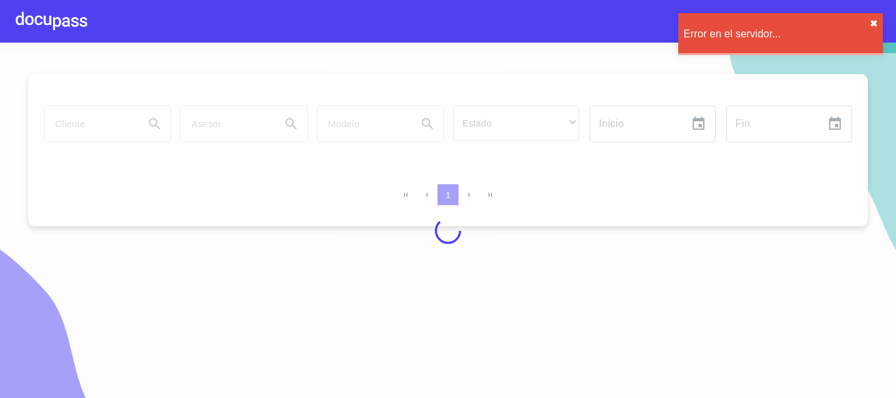
click at [874, 25] on button "✖︎" at bounding box center [874, 23] width 8 height 10
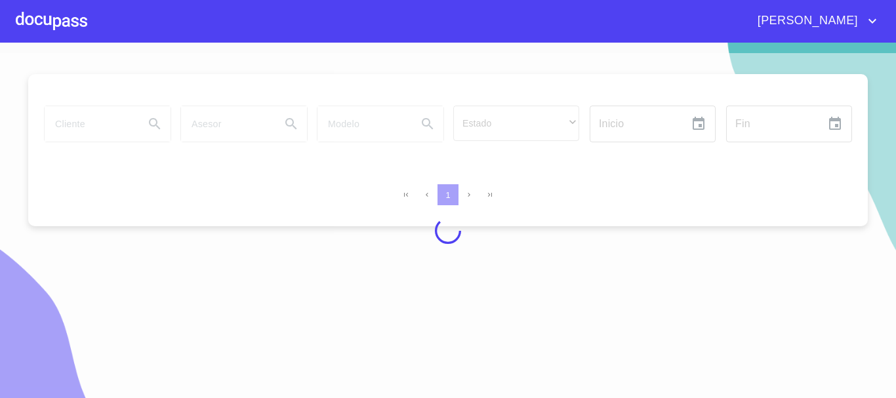
click at [81, 26] on div at bounding box center [52, 21] width 72 height 42
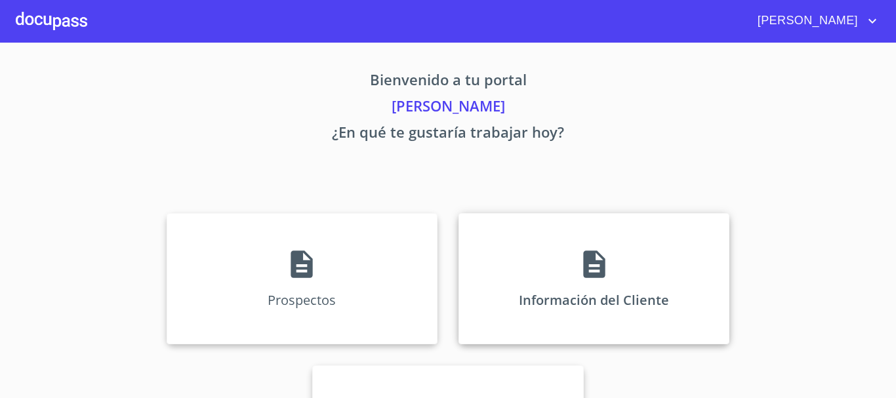
click at [550, 256] on div "Información del Cliente" at bounding box center [594, 278] width 271 height 131
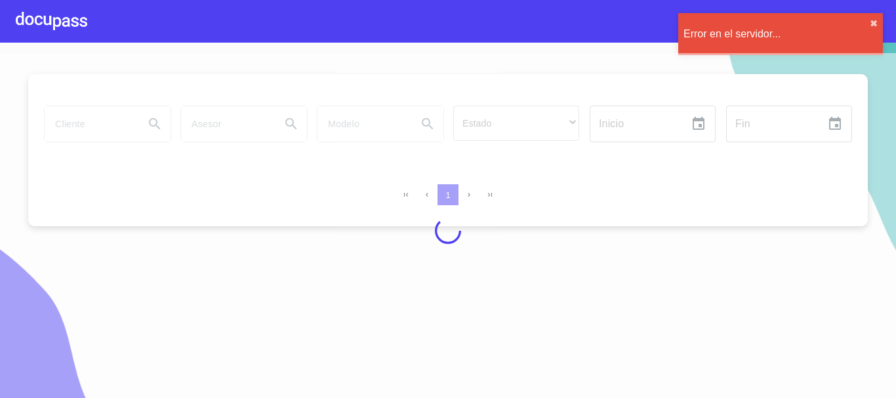
click at [72, 33] on div at bounding box center [52, 21] width 72 height 42
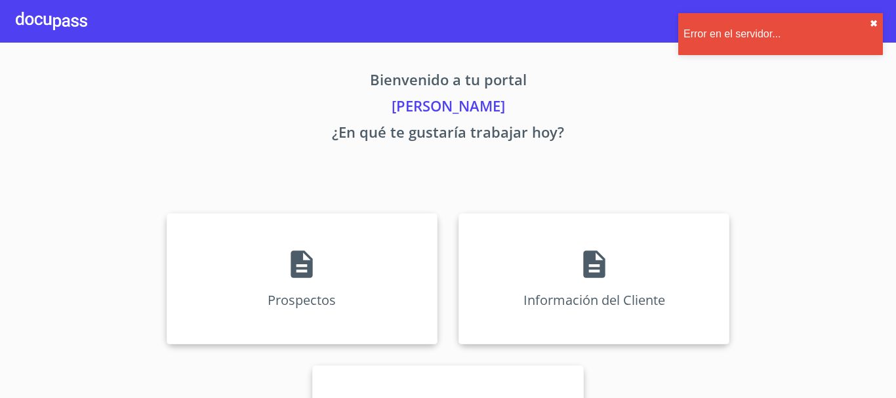
click at [875, 20] on button "✖︎" at bounding box center [874, 23] width 8 height 10
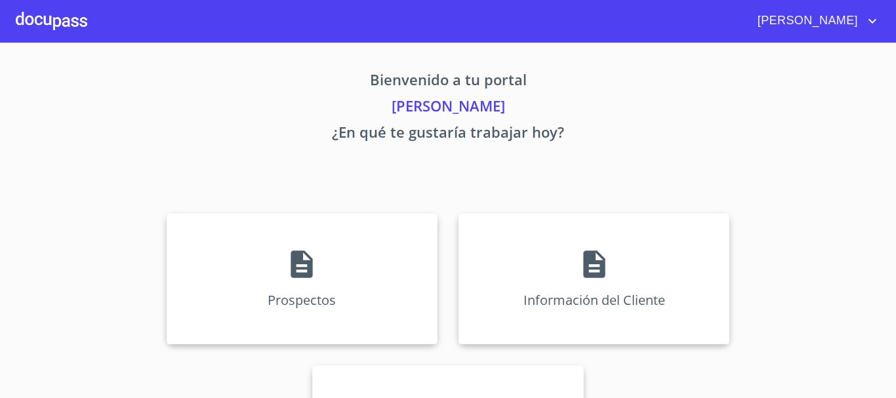
click at [691, 115] on p "[PERSON_NAME]" at bounding box center [448, 108] width 808 height 26
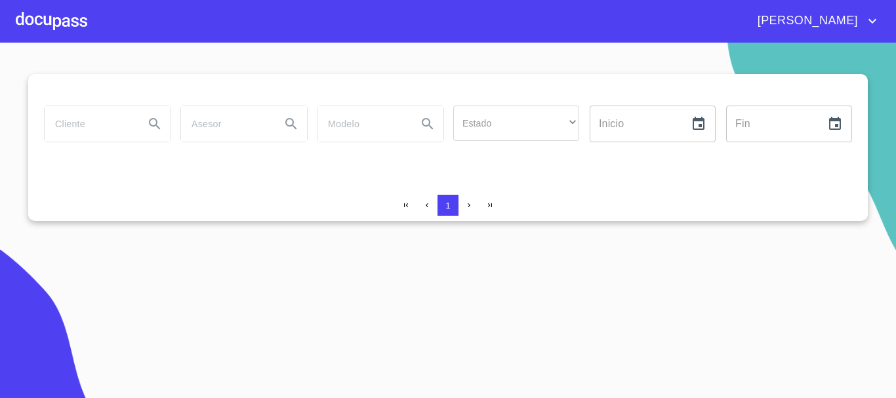
click at [73, 29] on div at bounding box center [52, 21] width 72 height 42
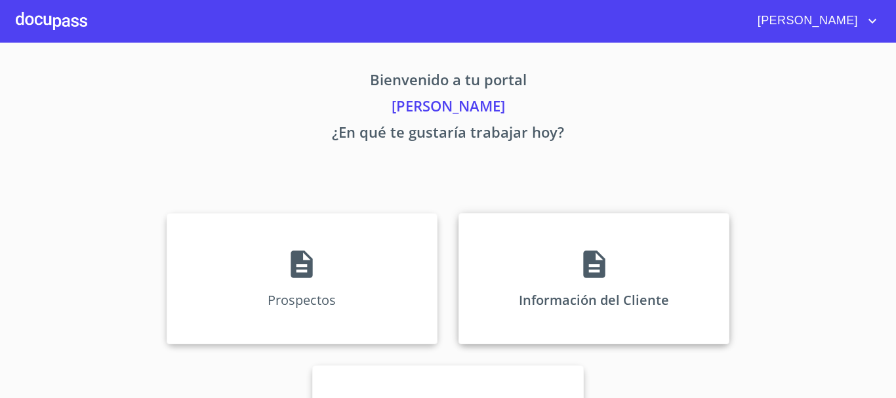
click at [632, 292] on p "Información del Cliente" at bounding box center [594, 300] width 150 height 18
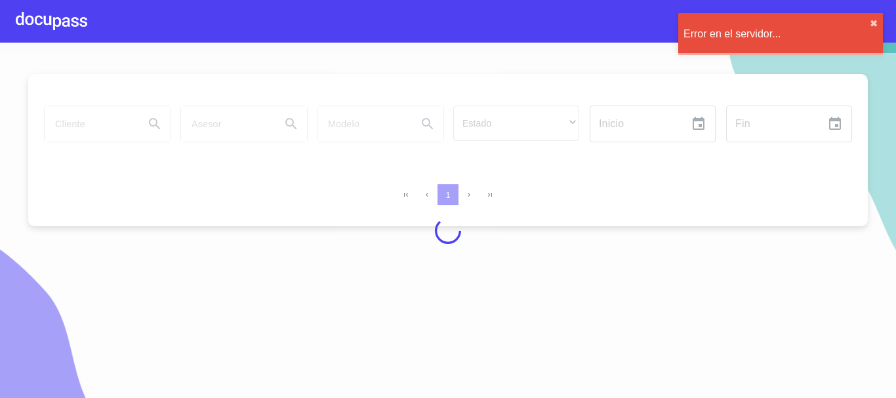
click at [13, 17] on div "[PERSON_NAME]" at bounding box center [448, 21] width 896 height 42
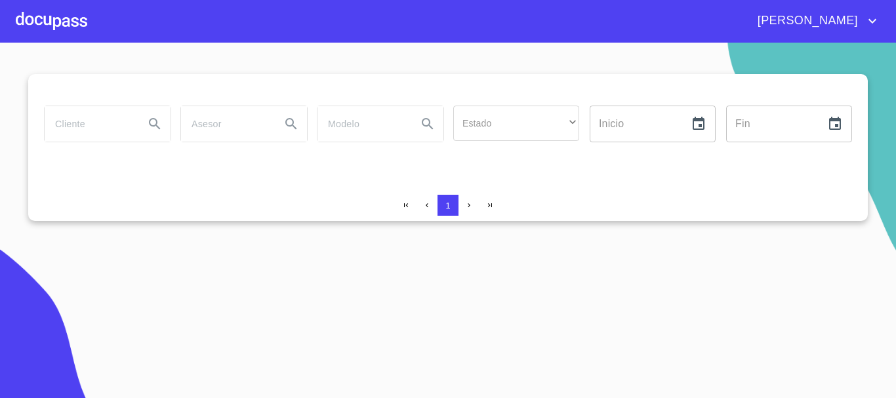
click at [62, 22] on div at bounding box center [52, 21] width 72 height 42
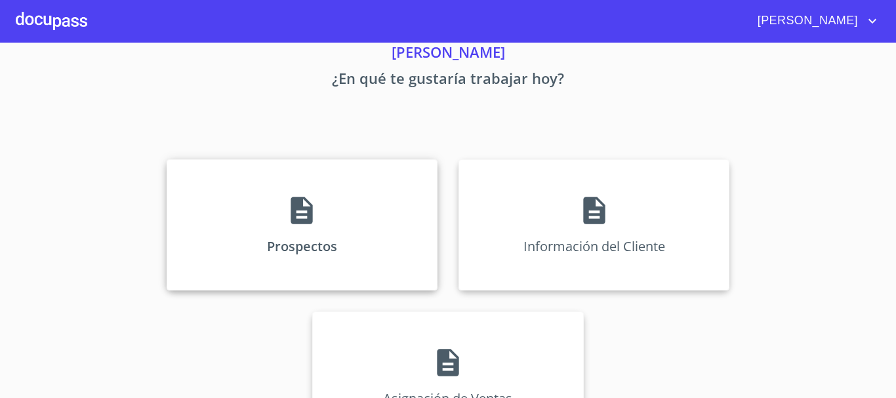
scroll to position [109, 0]
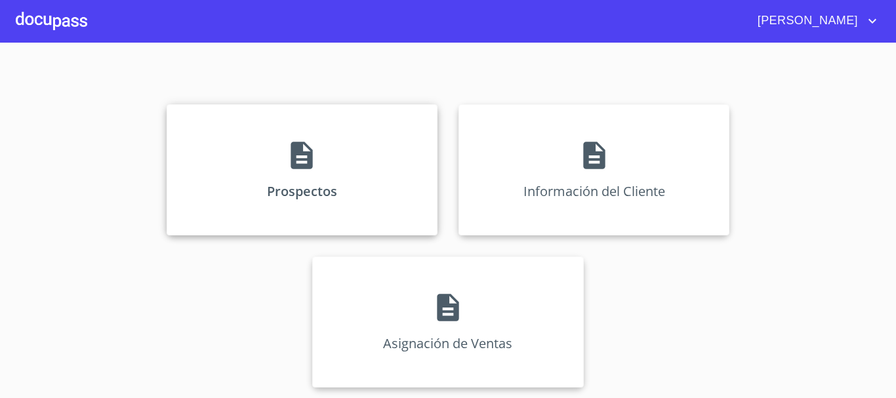
click at [300, 148] on icon at bounding box center [301, 155] width 33 height 33
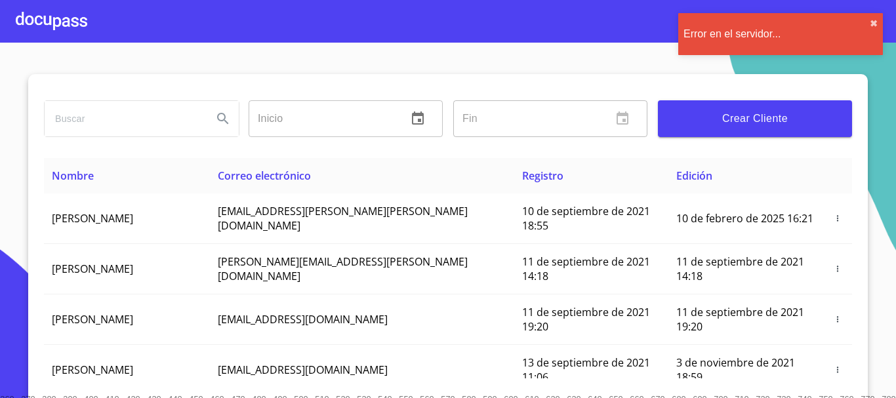
click at [879, 26] on div "Error en el servidor... ✖︎" at bounding box center [780, 34] width 205 height 42
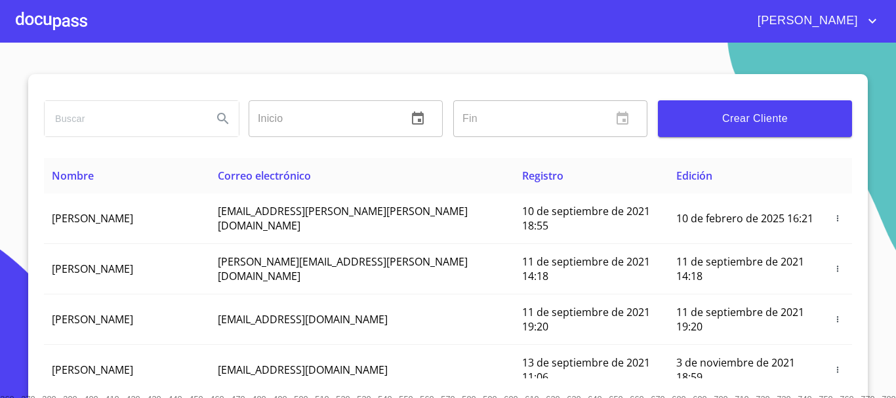
click at [47, 30] on div at bounding box center [52, 21] width 72 height 42
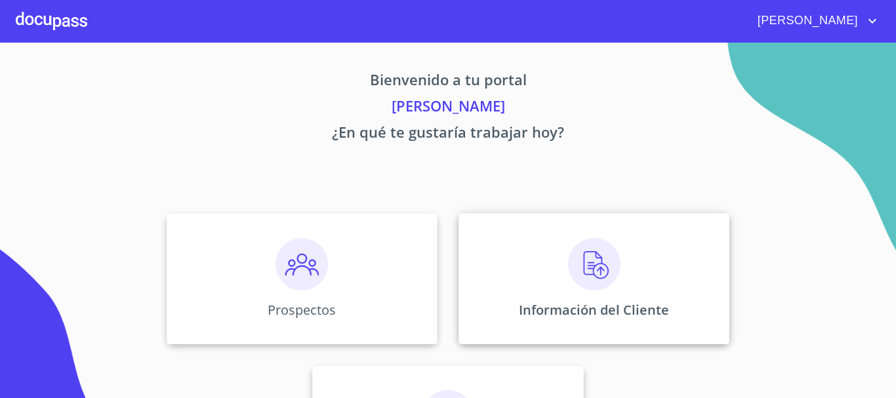
drag, startPoint x: 511, startPoint y: 246, endPoint x: 520, endPoint y: 249, distance: 9.1
click at [520, 249] on div "Información del Cliente" at bounding box center [594, 278] width 271 height 131
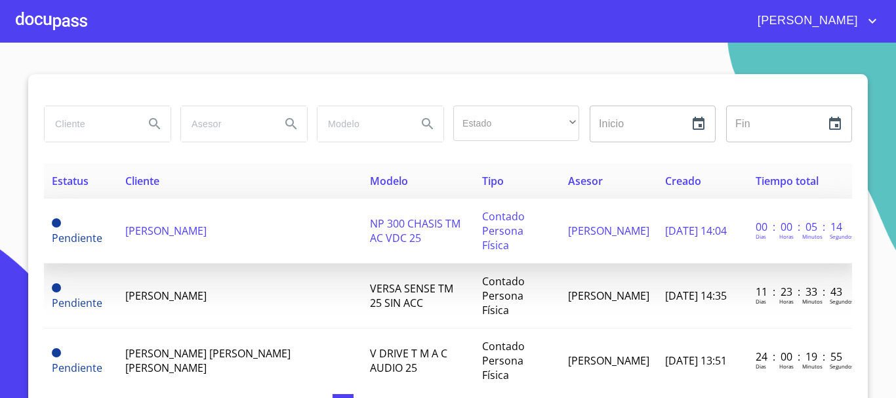
click at [163, 214] on td "[PERSON_NAME]" at bounding box center [239, 231] width 245 height 65
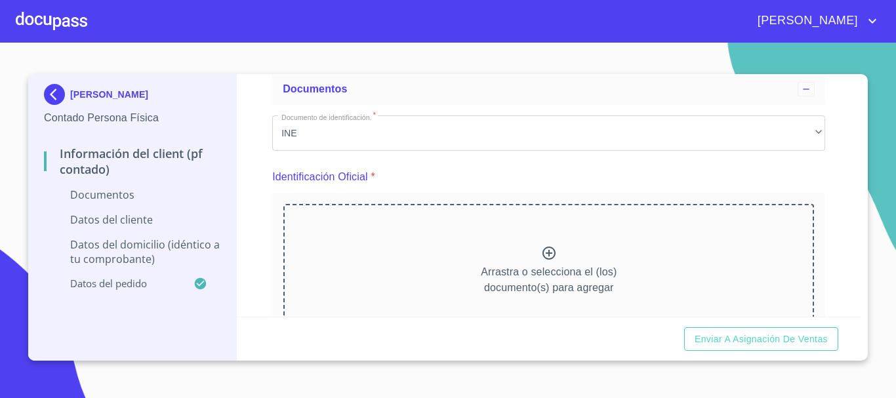
scroll to position [131, 0]
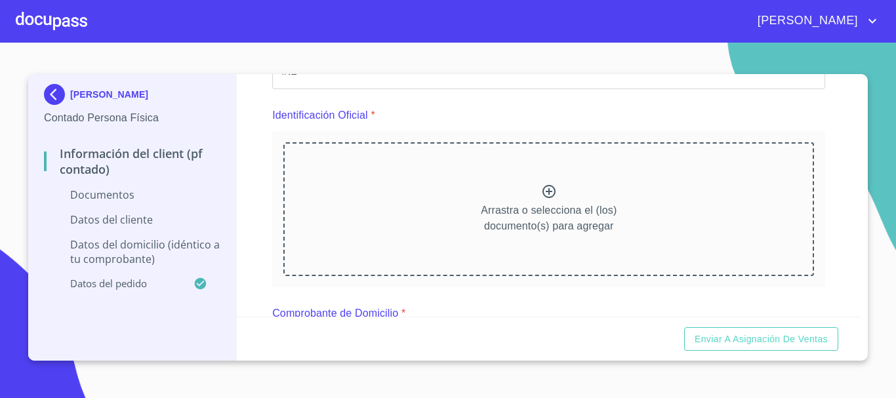
click at [490, 188] on div "Arrastra o selecciona el (los) documento(s) para agregar" at bounding box center [548, 209] width 531 height 134
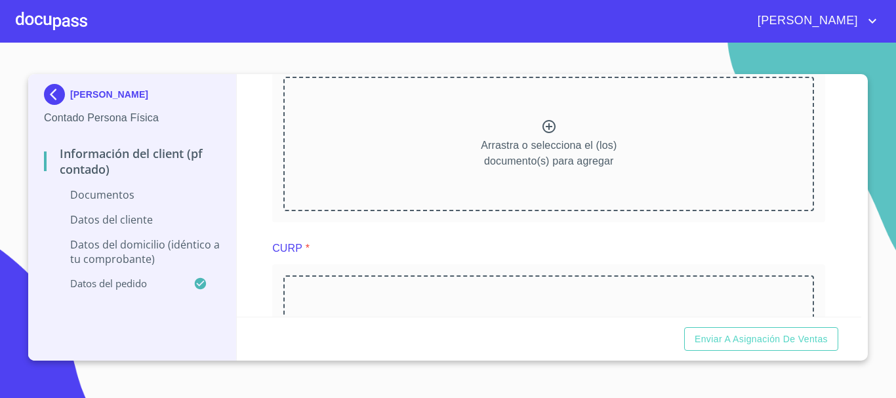
scroll to position [722, 0]
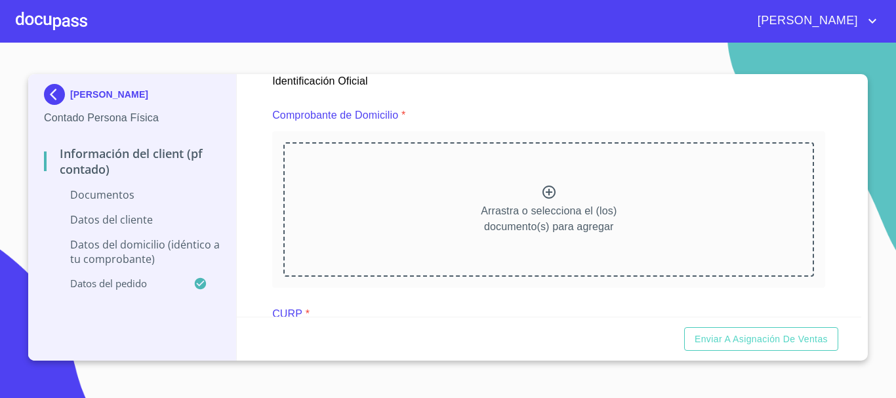
click at [493, 182] on div "Arrastra o selecciona el (los) documento(s) para agregar" at bounding box center [548, 209] width 531 height 134
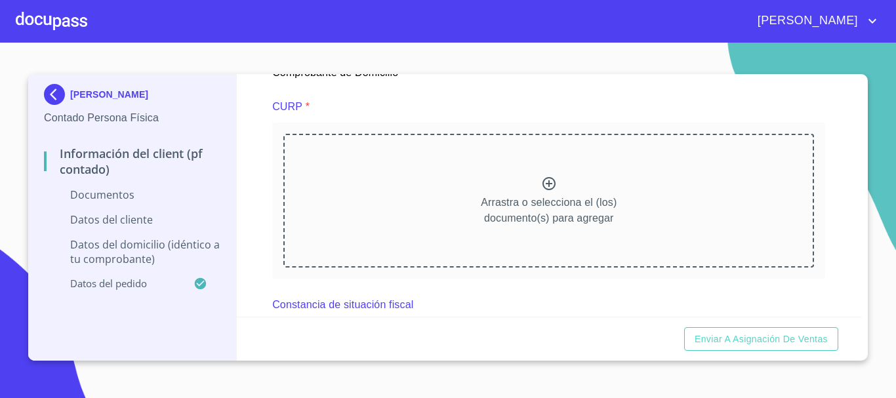
scroll to position [1246, 0]
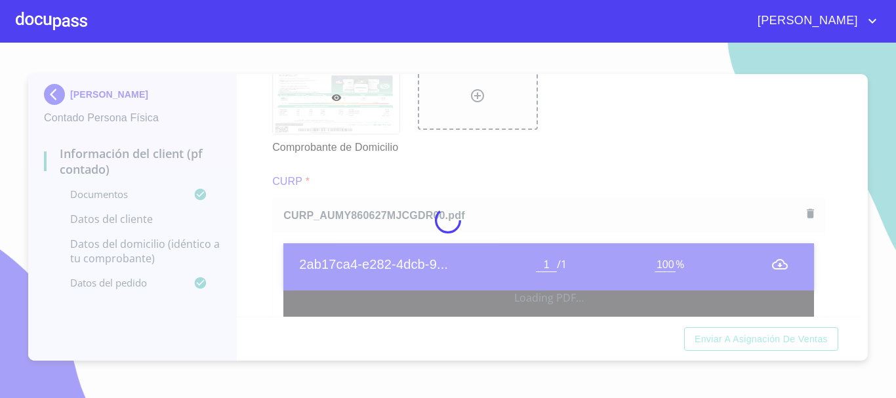
click at [276, 221] on div at bounding box center [448, 221] width 896 height 356
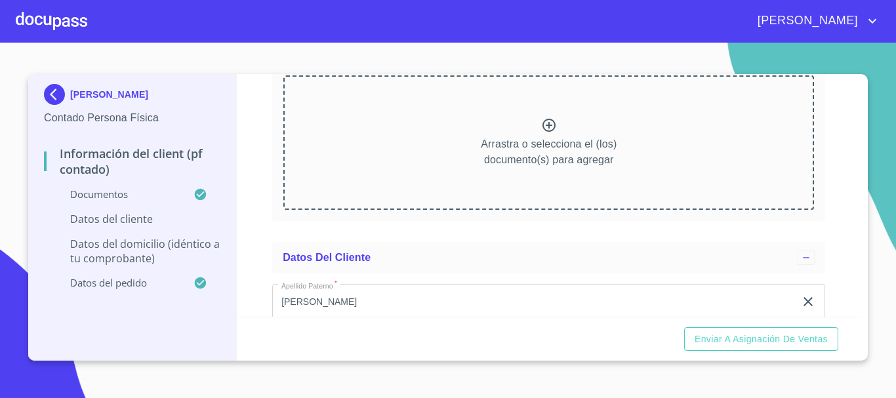
scroll to position [1968, 0]
click at [507, 169] on p "Arrastra o selecciona el (los) documento(s) para agregar" at bounding box center [549, 153] width 136 height 31
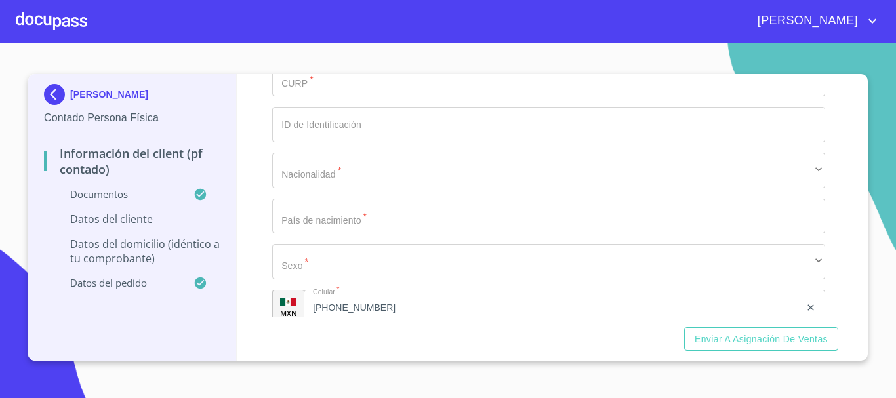
scroll to position [2493, 0]
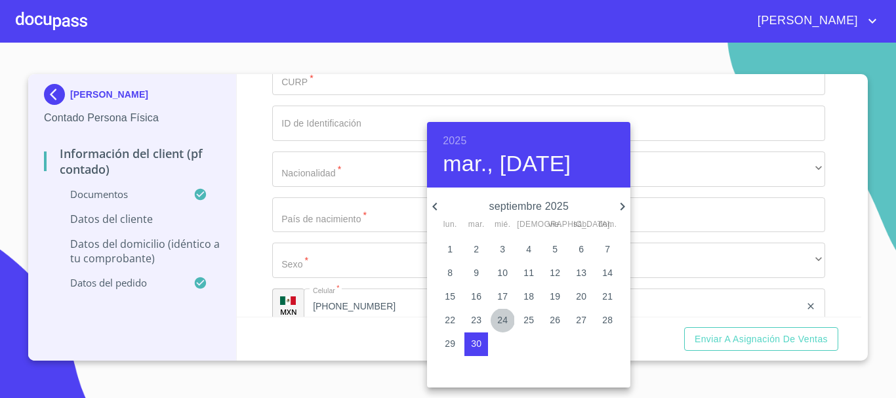
click at [497, 319] on p "24" at bounding box center [502, 320] width 10 height 13
type input "24 de sep. de 2025"
click at [325, 238] on div at bounding box center [448, 199] width 896 height 398
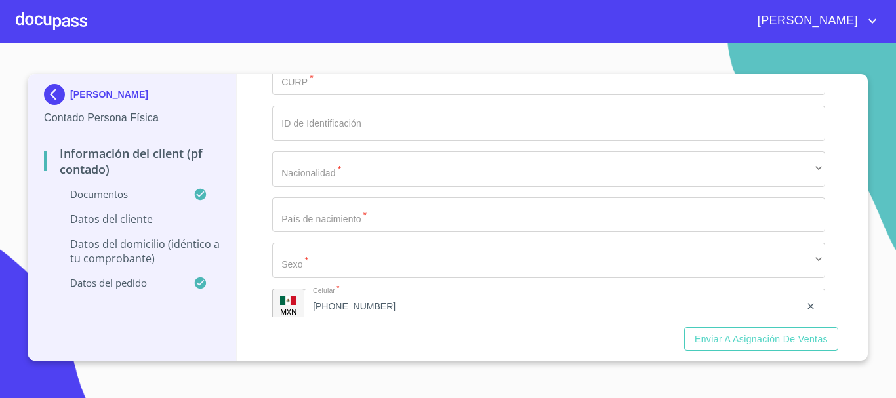
drag, startPoint x: 327, startPoint y: 236, endPoint x: 346, endPoint y: 220, distance: 24.7
click at [338, 50] on input "Documento de identificación.   *" at bounding box center [548, 31] width 553 height 35
type input "XAXX010101000"
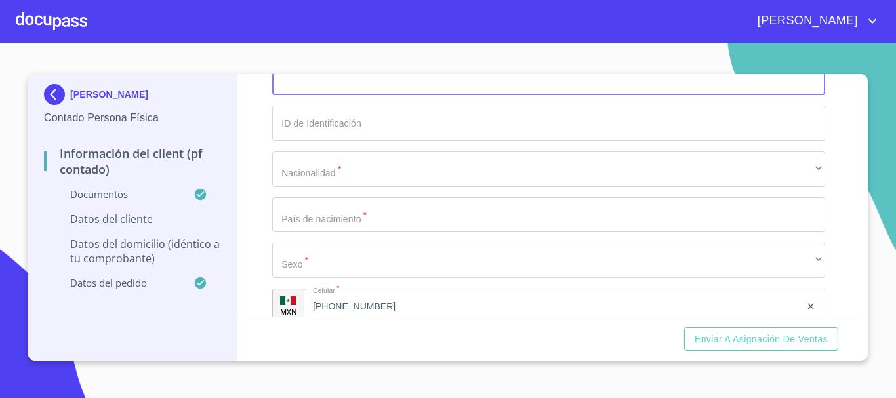
paste input "AUMY860627MJCGDR00"
type input "AUMY860627MJCGDR00"
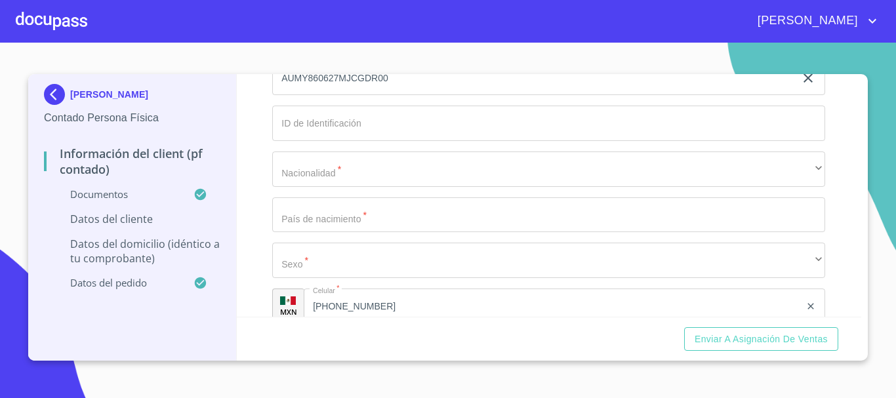
click at [249, 268] on div "Información del Client (PF contado) Documentos Documento de identificación.   *…" at bounding box center [549, 195] width 625 height 243
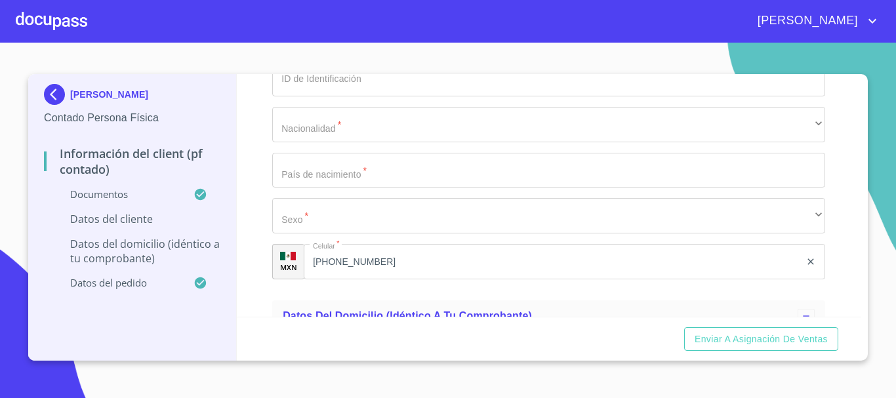
scroll to position [2624, 0]
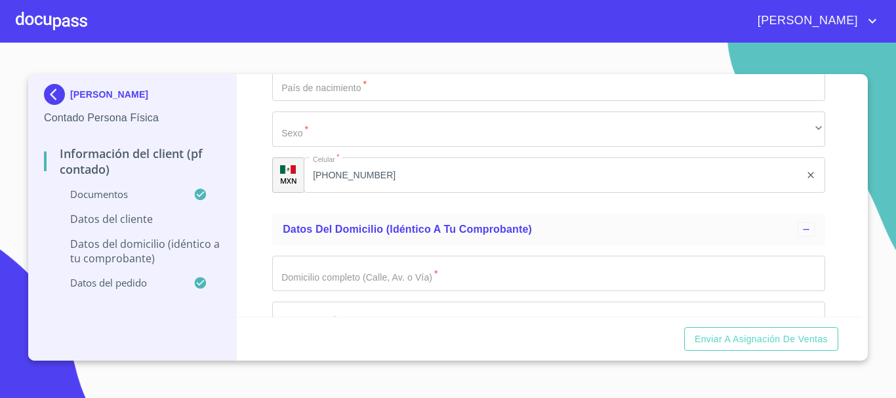
type input "123"
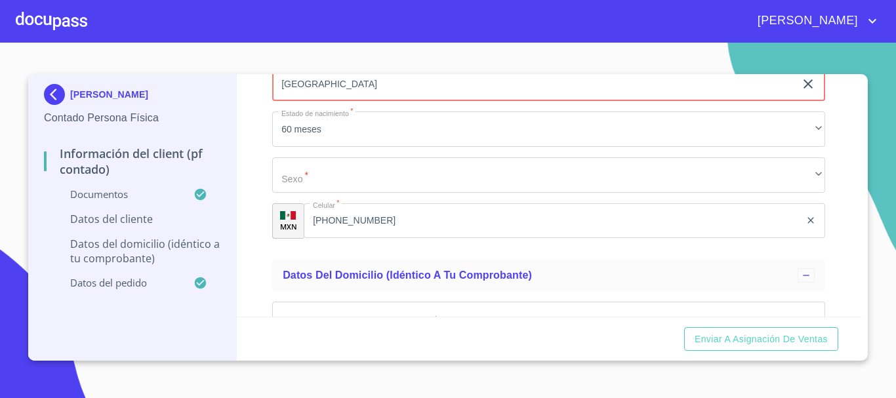
type input "[GEOGRAPHIC_DATA]"
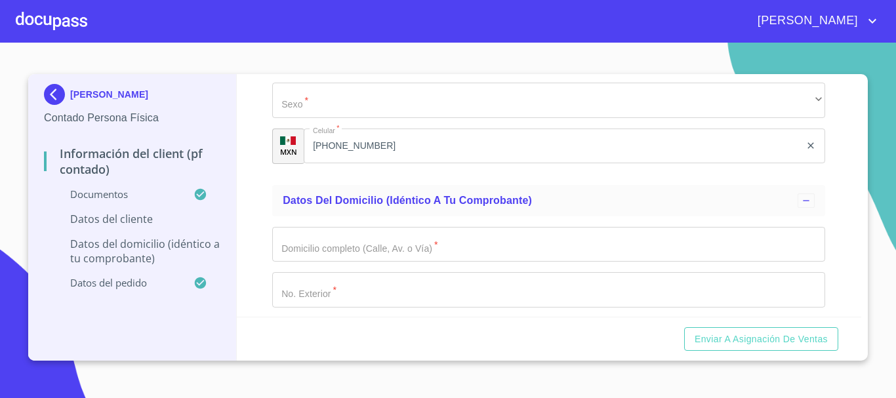
scroll to position [2785, 0]
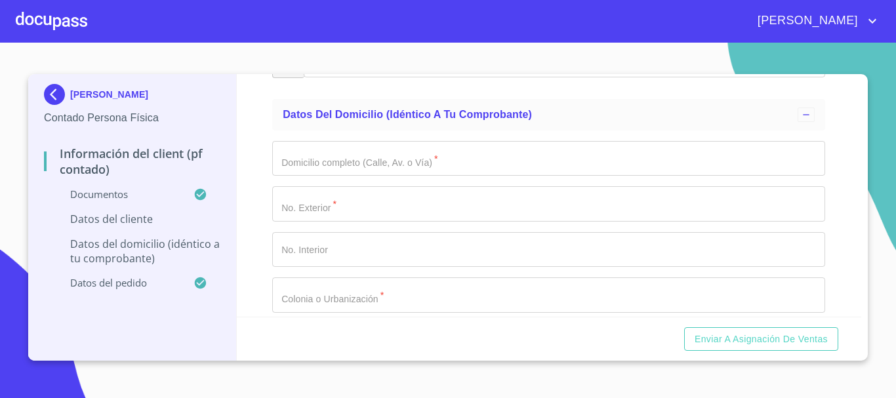
click at [320, 32] on div "​" at bounding box center [548, 14] width 553 height 35
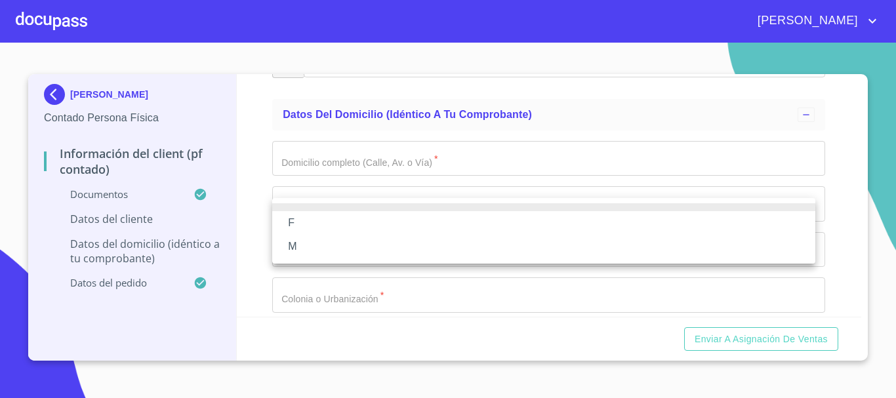
click at [317, 220] on li "F" at bounding box center [543, 223] width 543 height 24
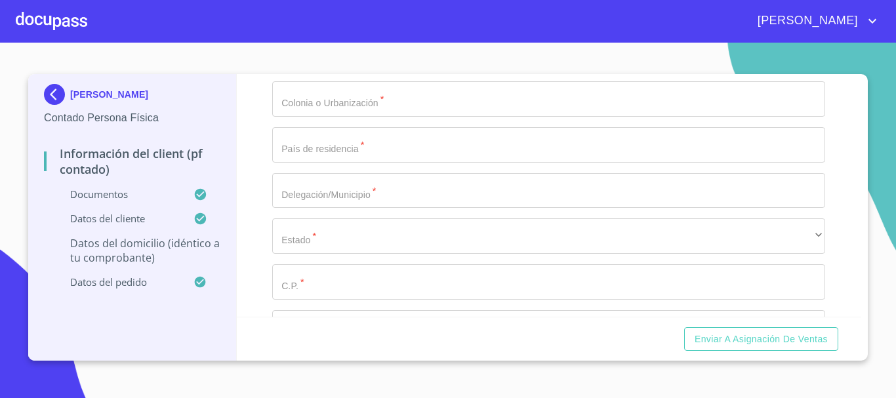
scroll to position [2982, 0]
type input "xx"
type input "123"
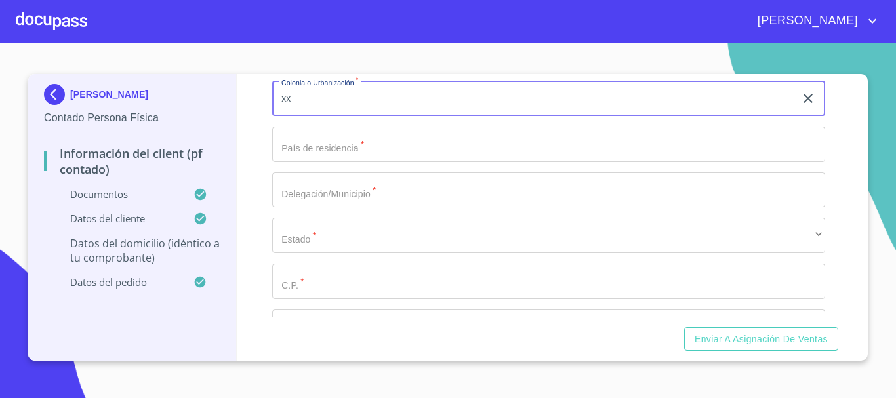
type input "xx"
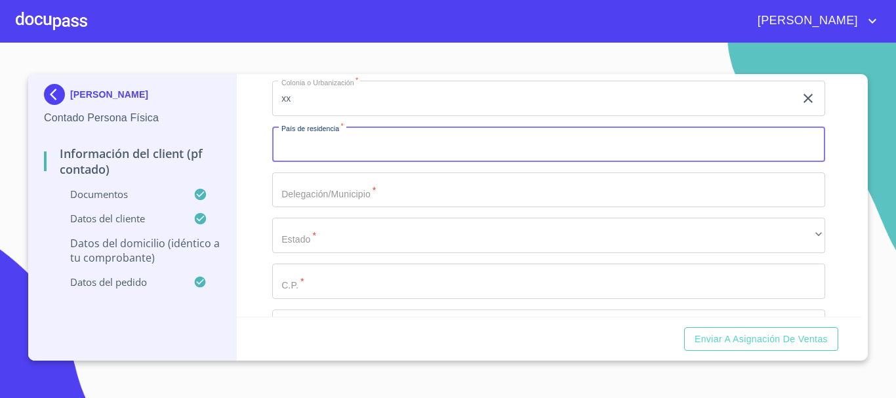
scroll to position [3130, 0]
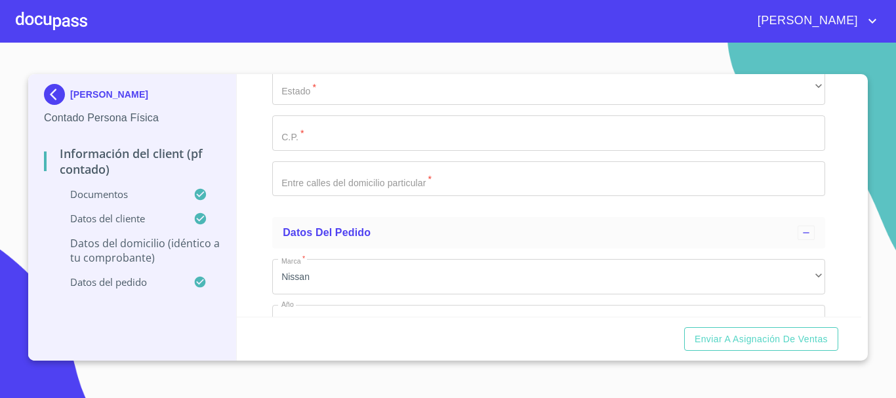
type input "m"
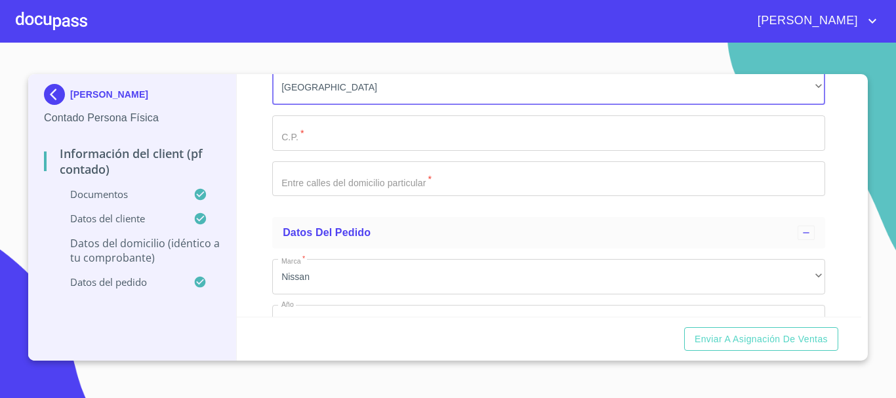
scroll to position [3163, 0]
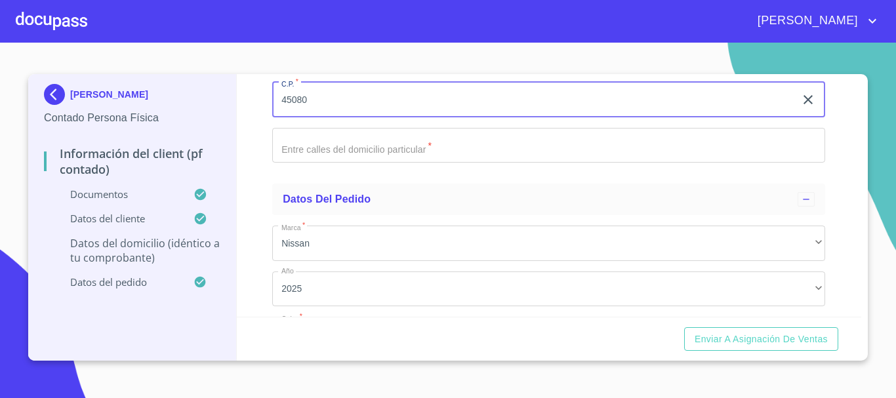
type input "45080"
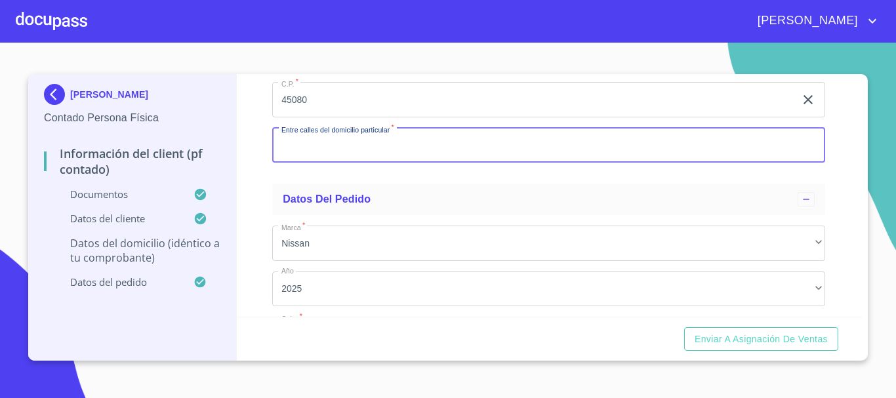
scroll to position [3312, 0]
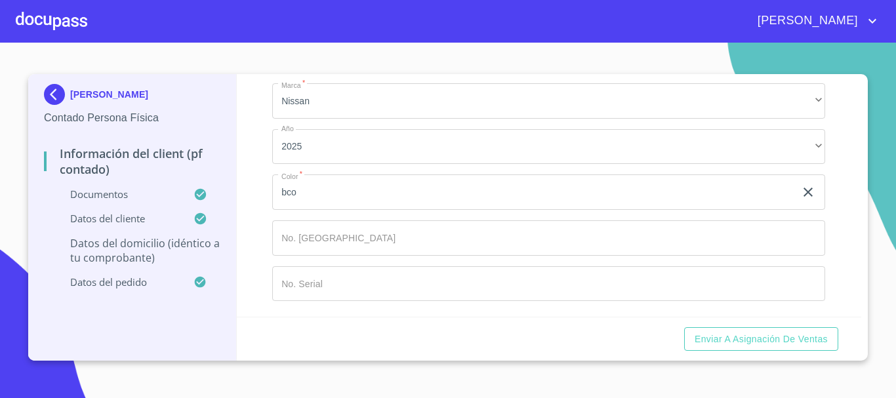
type input "xx"
click at [278, 230] on ul "Datos del pedido Marca   * Nissan ​ Año 2025 ​ Color   * bco ​ No. Pedido ​ No.…" at bounding box center [548, 176] width 553 height 281
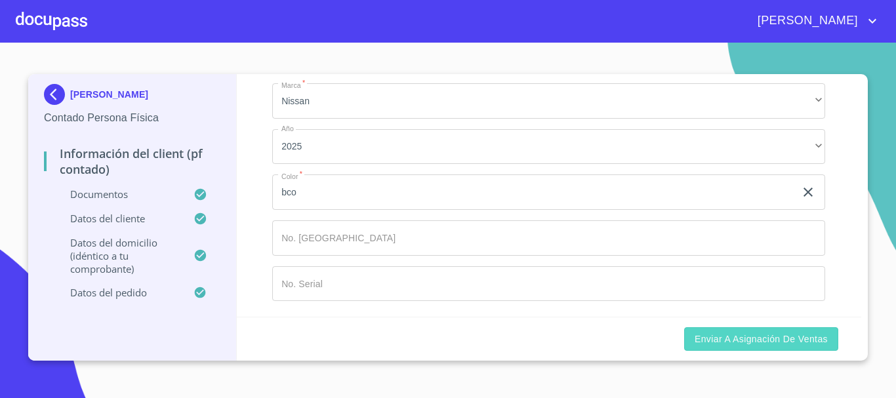
click at [739, 334] on span "Enviar a Asignación de Ventas" at bounding box center [761, 339] width 133 height 16
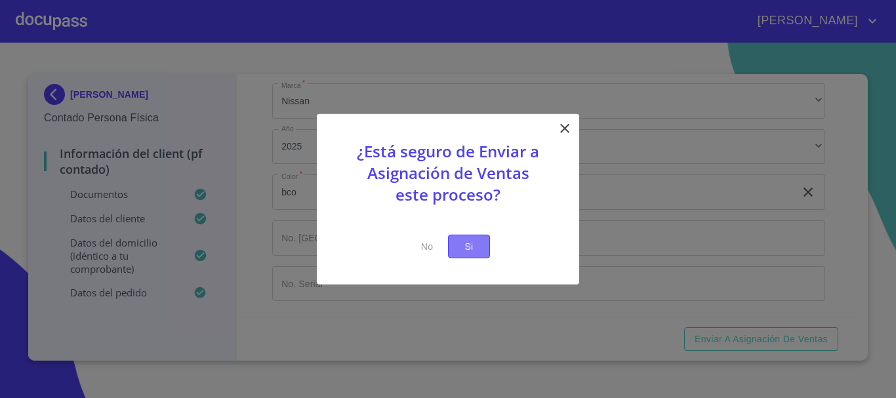
click at [468, 246] on span "Si" at bounding box center [469, 246] width 21 height 16
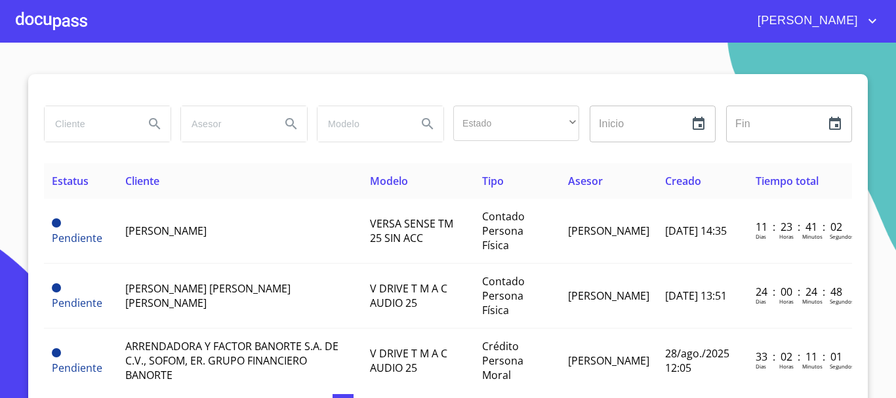
click at [26, 26] on div at bounding box center [52, 21] width 72 height 42
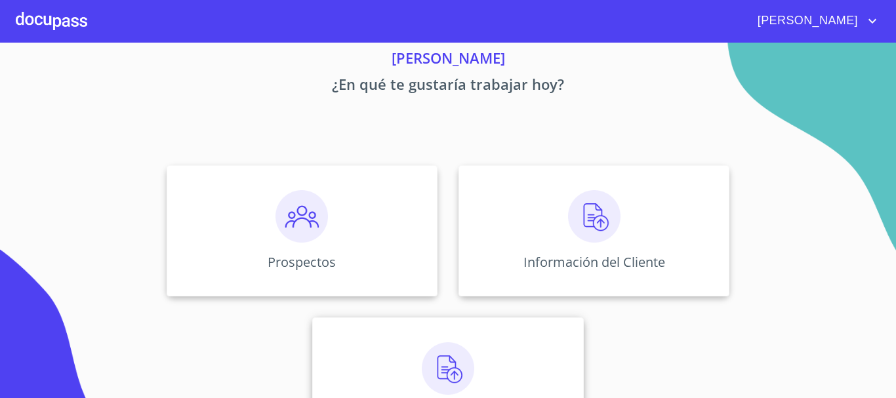
scroll to position [109, 0]
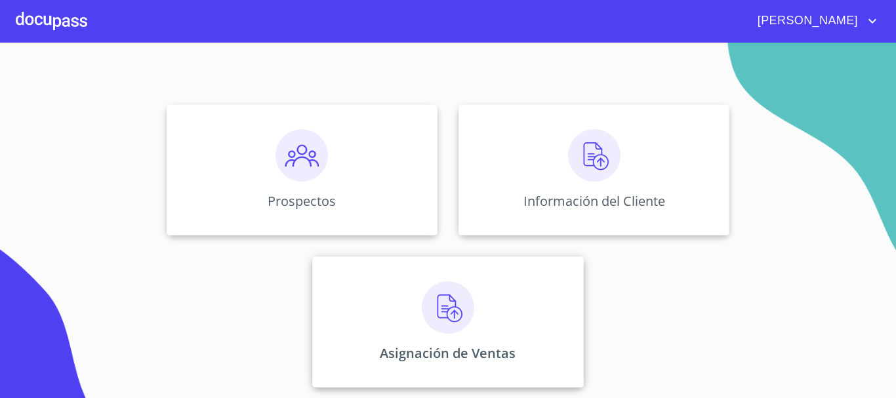
click at [523, 280] on div "Asignación de Ventas" at bounding box center [447, 322] width 271 height 131
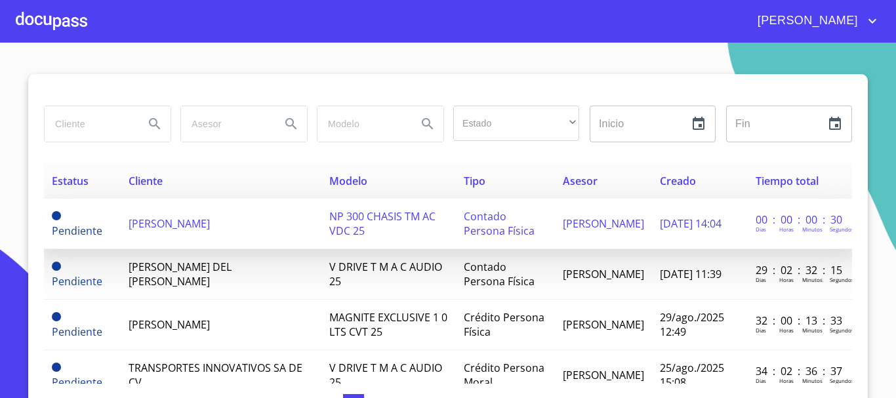
click at [158, 217] on span "[PERSON_NAME]" at bounding box center [169, 223] width 81 height 14
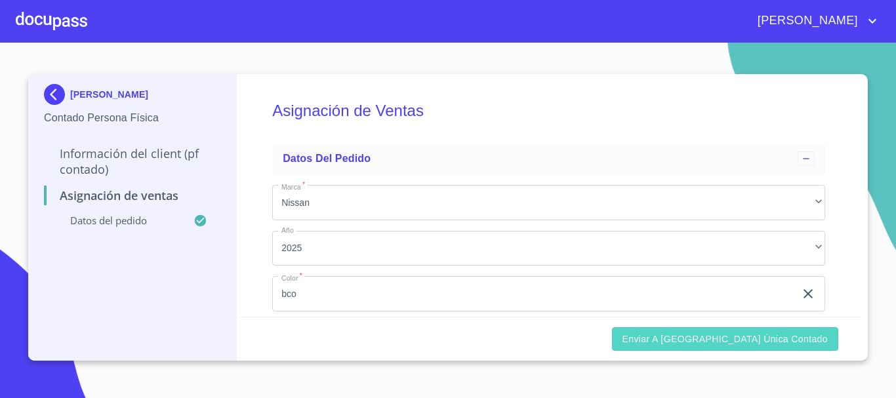
click at [756, 335] on span "Enviar a [GEOGRAPHIC_DATA] única contado" at bounding box center [726, 339] width 206 height 16
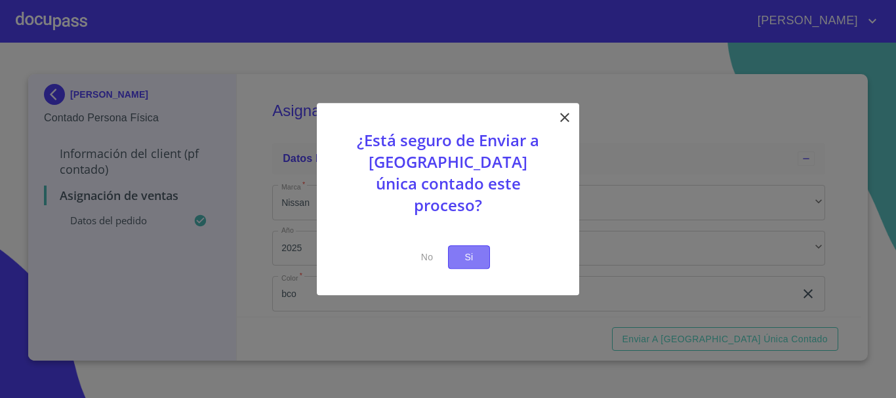
click at [474, 249] on span "Si" at bounding box center [469, 257] width 21 height 16
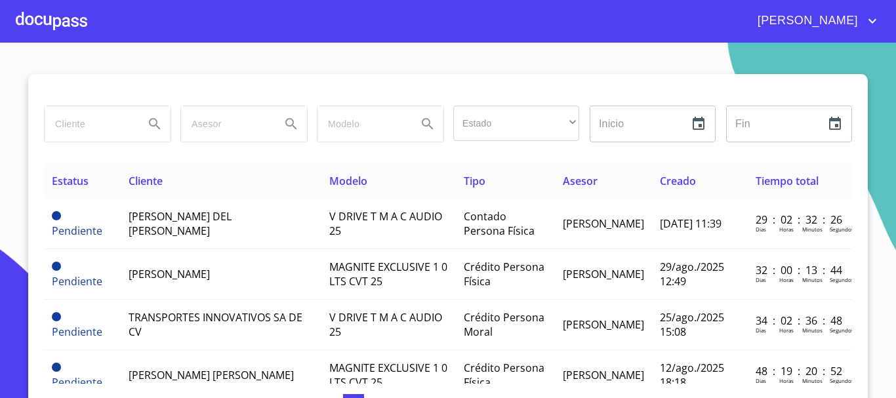
click at [54, 24] on div at bounding box center [52, 21] width 72 height 42
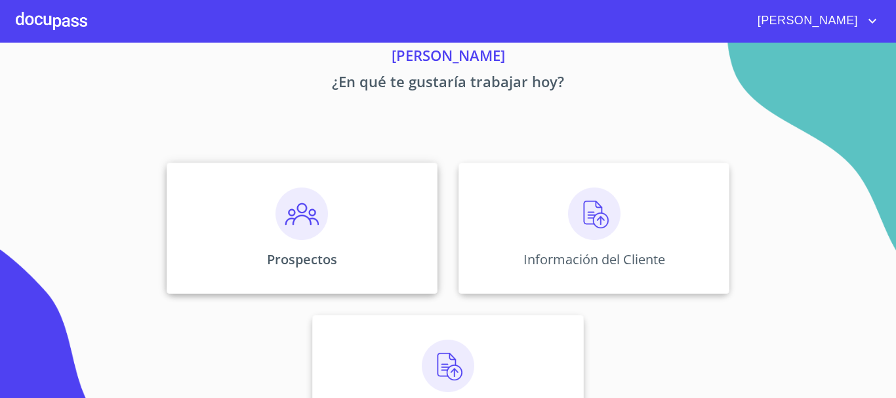
scroll to position [109, 0]
